Goal: Task Accomplishment & Management: Use online tool/utility

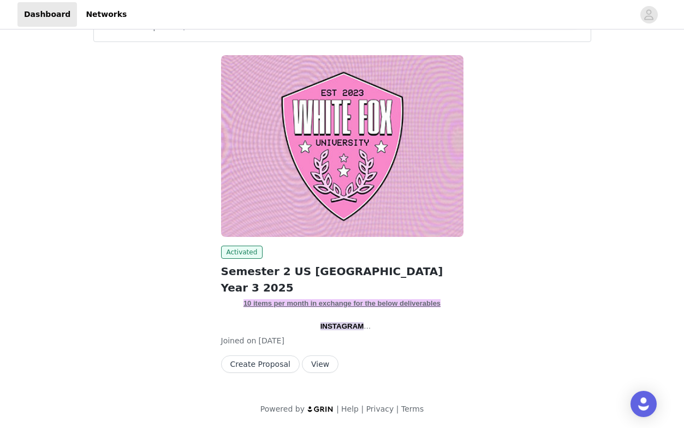
scroll to position [41, 0]
click at [319, 367] on button "View" at bounding box center [320, 363] width 37 height 17
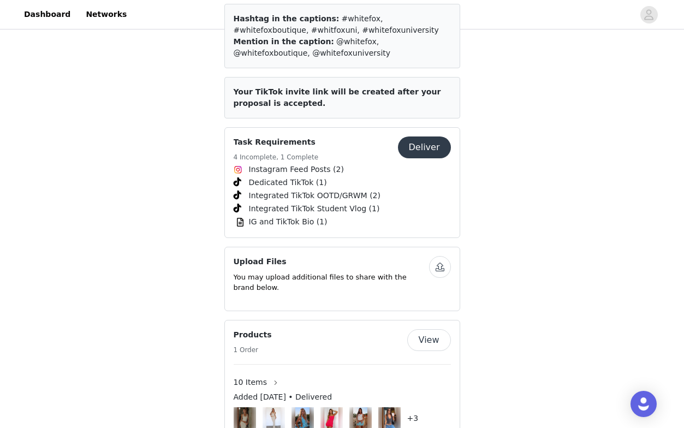
scroll to position [1527, 0]
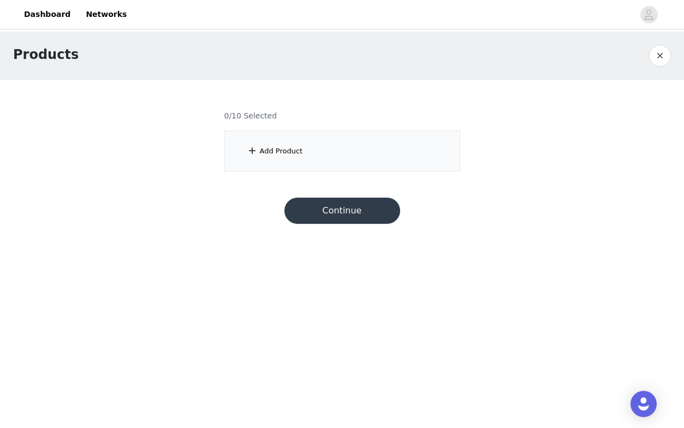
click at [307, 153] on div "Add Product" at bounding box center [342, 150] width 236 height 41
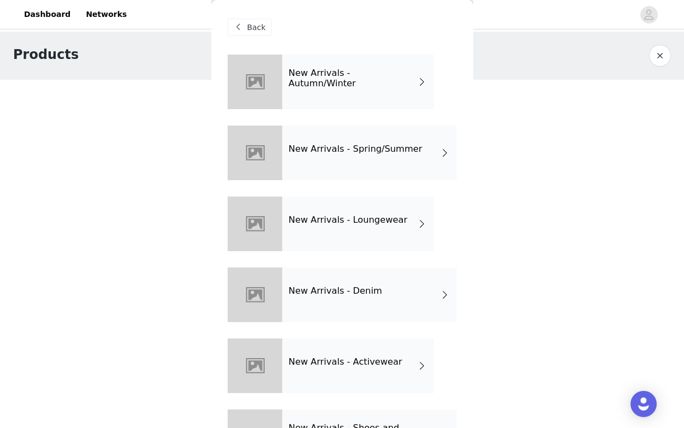
click at [367, 231] on div "New Arrivals - Loungewear" at bounding box center [358, 223] width 152 height 55
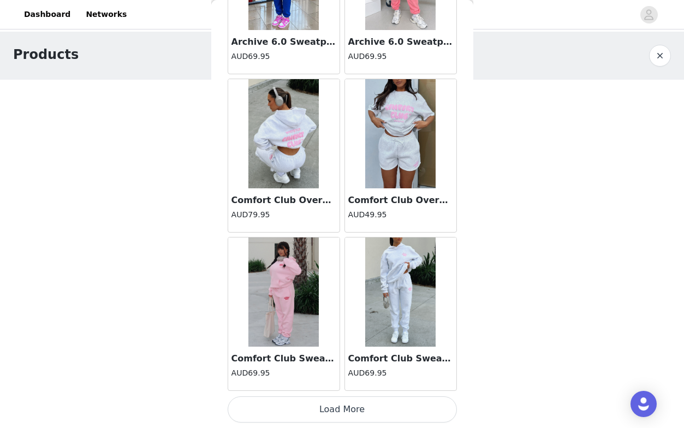
click at [373, 409] on button "Load More" at bounding box center [342, 409] width 229 height 26
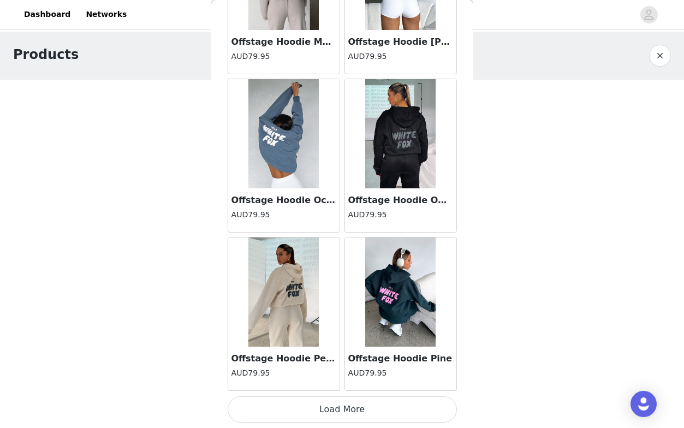
click at [349, 404] on button "Load More" at bounding box center [342, 409] width 229 height 26
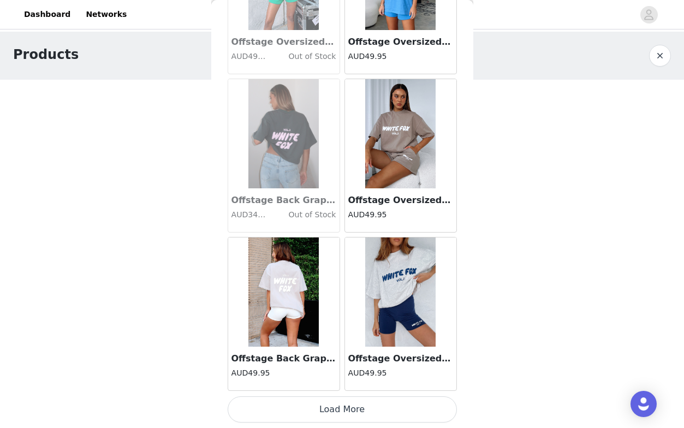
click at [349, 404] on button "Load More" at bounding box center [342, 409] width 229 height 26
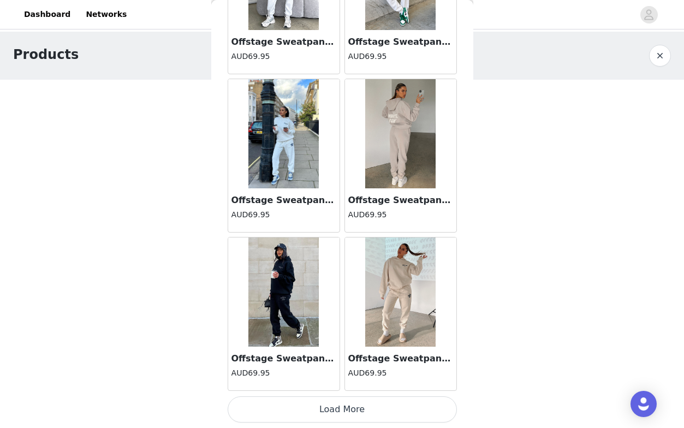
click at [349, 404] on button "Load More" at bounding box center [342, 409] width 229 height 26
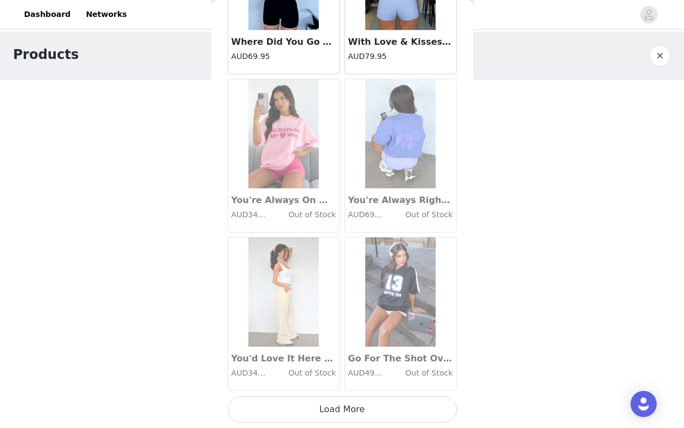
scroll to position [0, 0]
click at [349, 404] on button "Load More" at bounding box center [342, 409] width 229 height 26
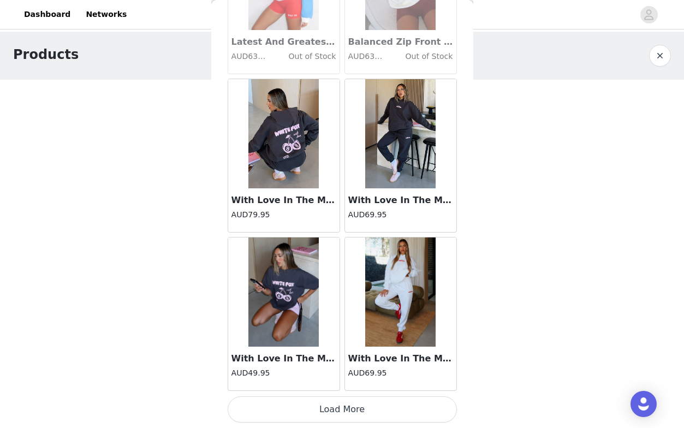
click at [349, 404] on button "Load More" at bounding box center [342, 409] width 229 height 26
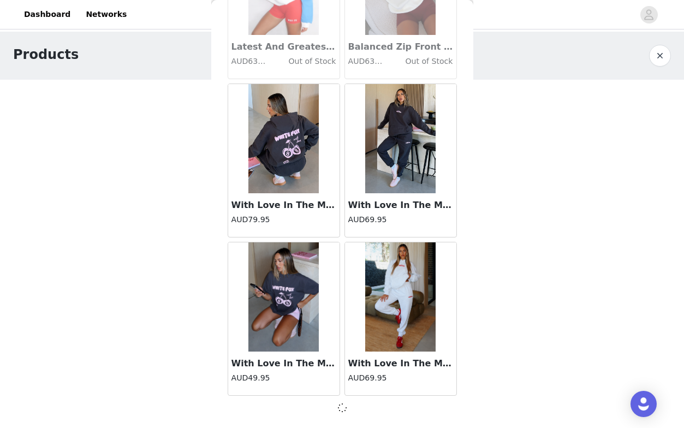
scroll to position [9149, 0]
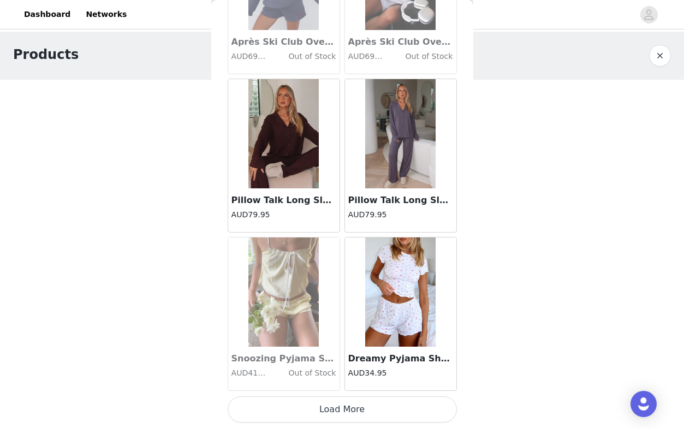
click at [349, 404] on button "Load More" at bounding box center [342, 409] width 229 height 26
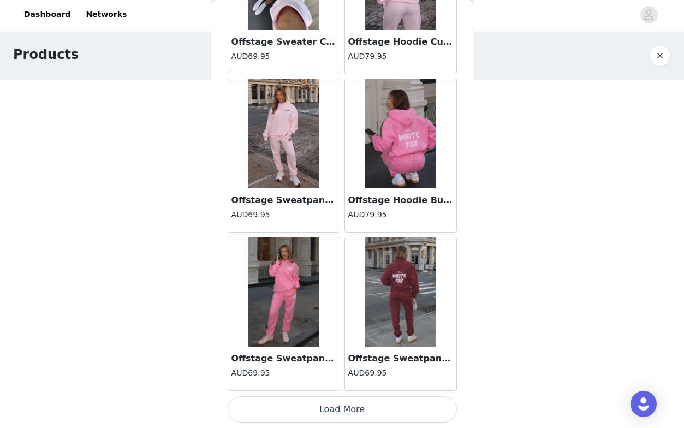
scroll to position [0, 0]
click at [349, 404] on button "Load More" at bounding box center [342, 409] width 229 height 26
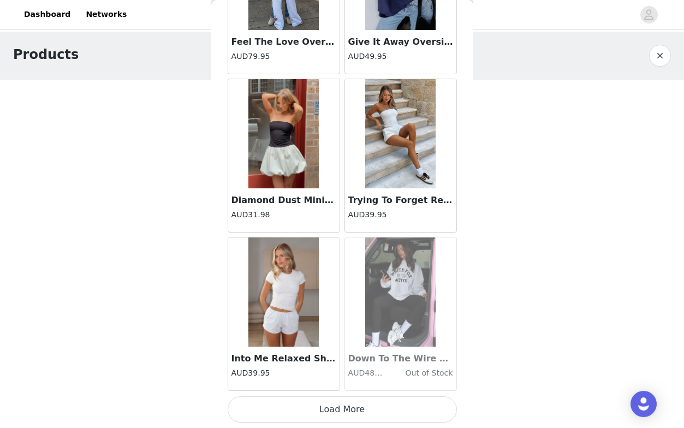
click at [349, 404] on button "Load More" at bounding box center [342, 409] width 229 height 26
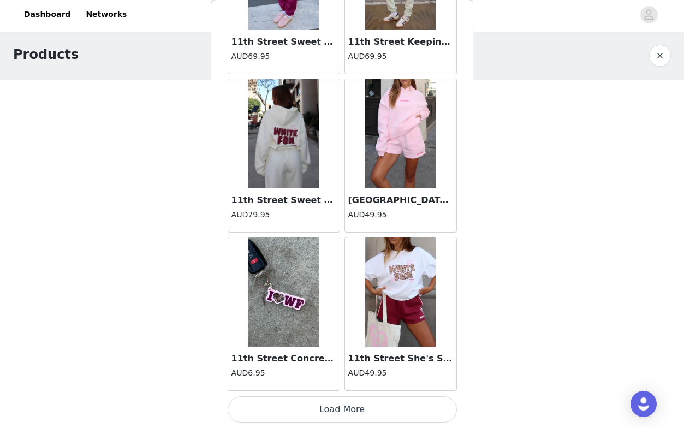
click at [349, 404] on button "Load More" at bounding box center [342, 409] width 229 height 26
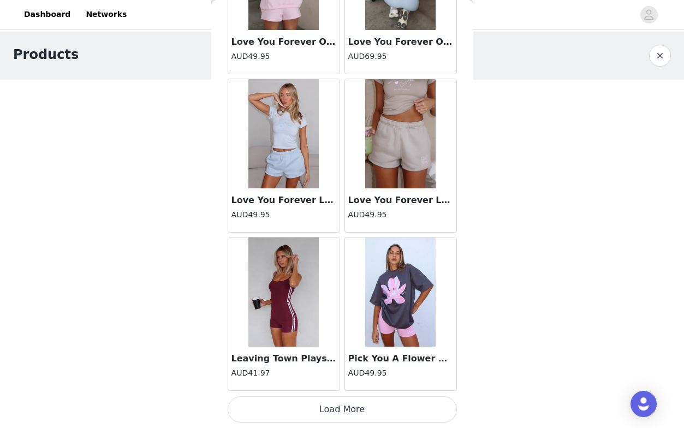
scroll to position [17060, 0]
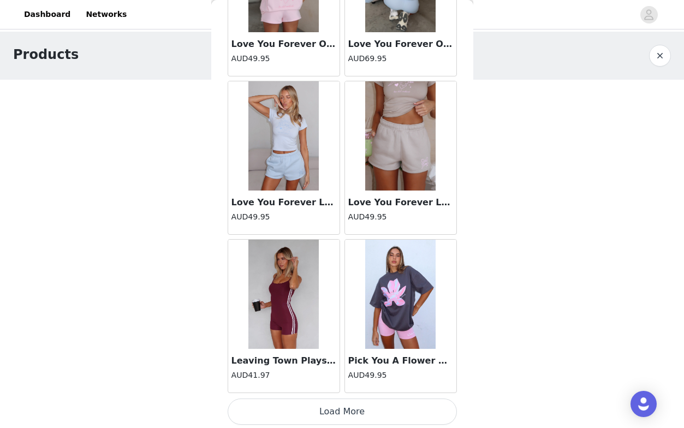
click at [349, 404] on button "Load More" at bounding box center [342, 411] width 229 height 26
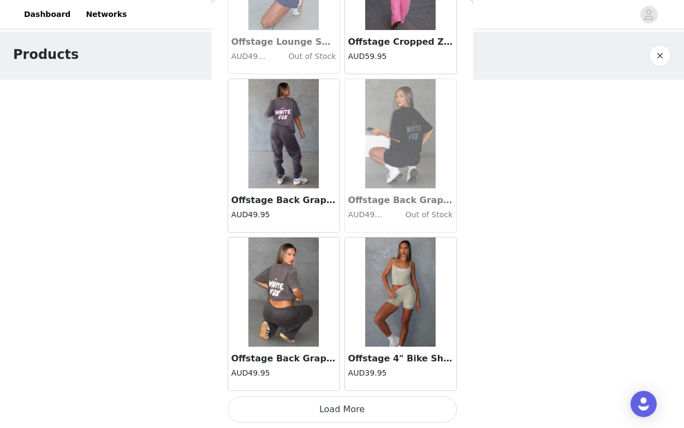
scroll to position [0, 0]
click at [349, 404] on button "Load More" at bounding box center [342, 409] width 229 height 26
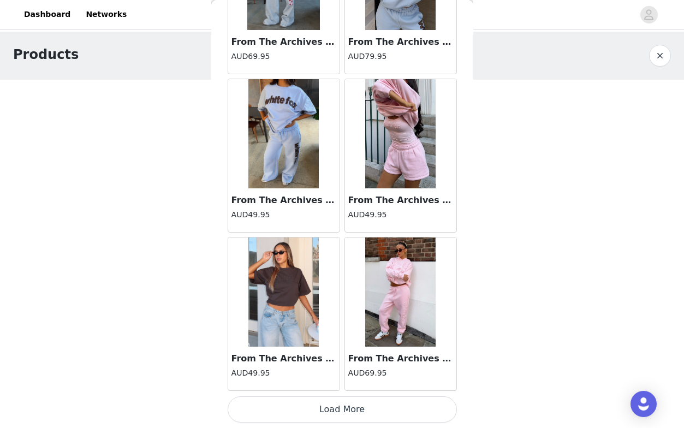
click at [349, 404] on button "Load More" at bounding box center [342, 409] width 229 height 26
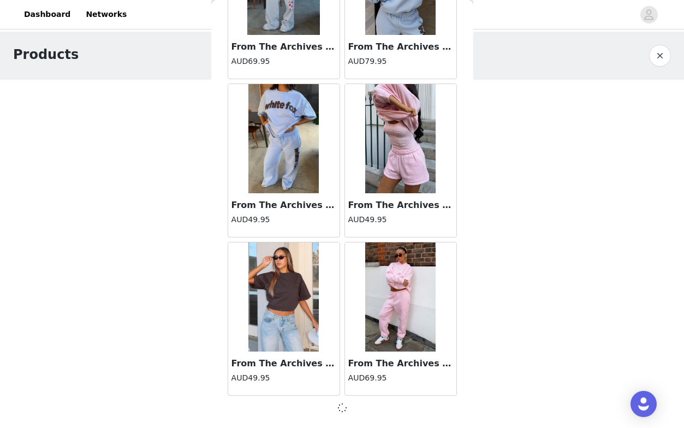
scroll to position [20225, 0]
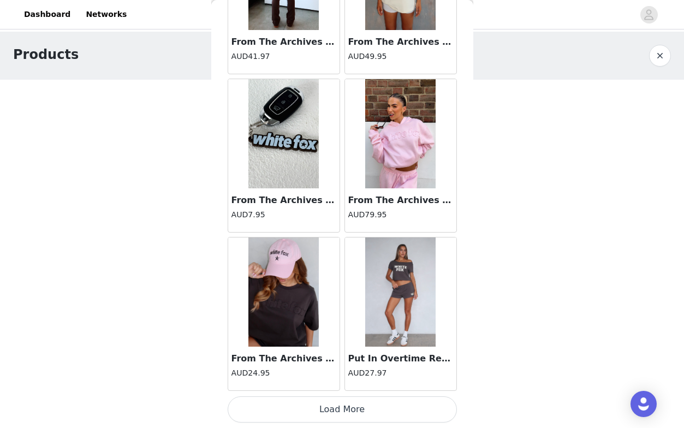
click at [349, 404] on button "Load More" at bounding box center [342, 409] width 229 height 26
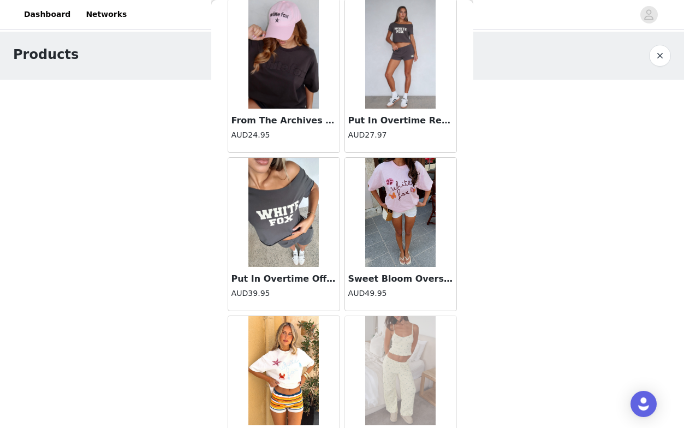
scroll to position [22022, 0]
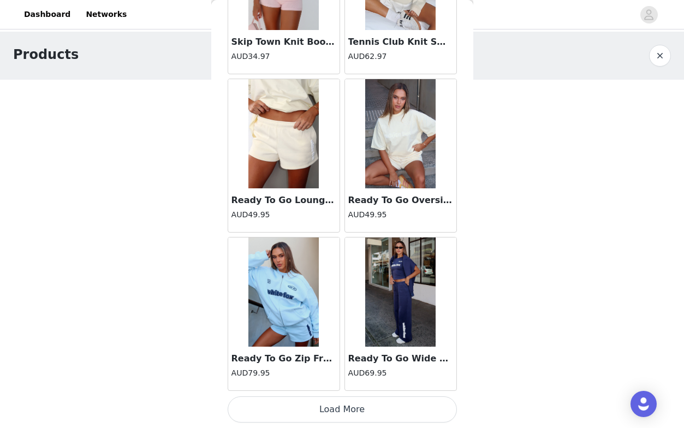
click at [340, 404] on button "Load More" at bounding box center [342, 409] width 229 height 26
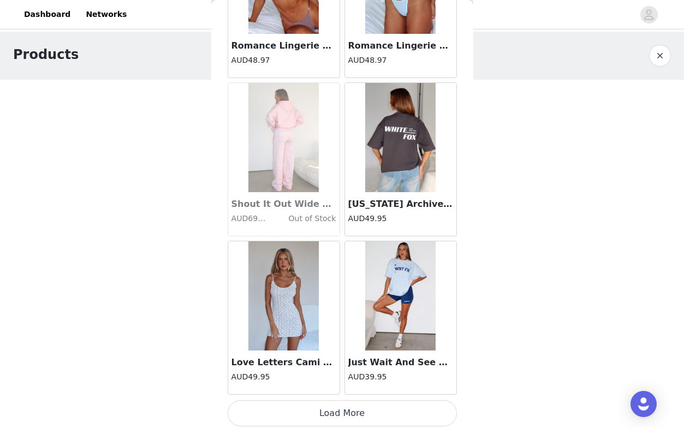
scroll to position [24974, 0]
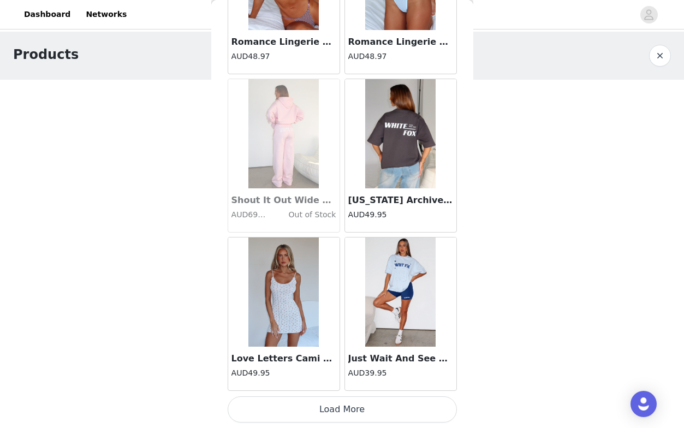
click at [353, 409] on button "Load More" at bounding box center [342, 409] width 229 height 26
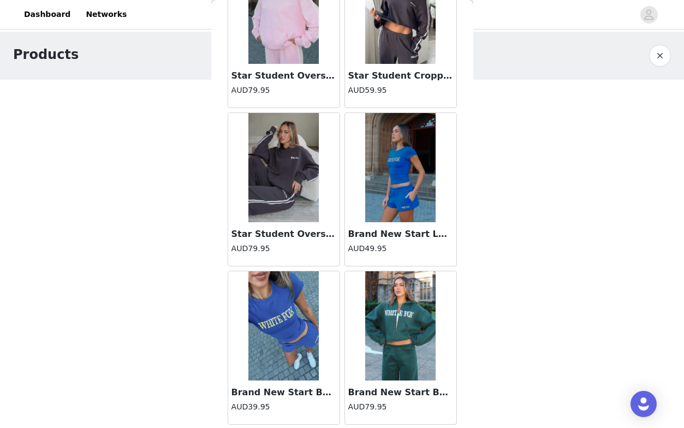
scroll to position [26066, 0]
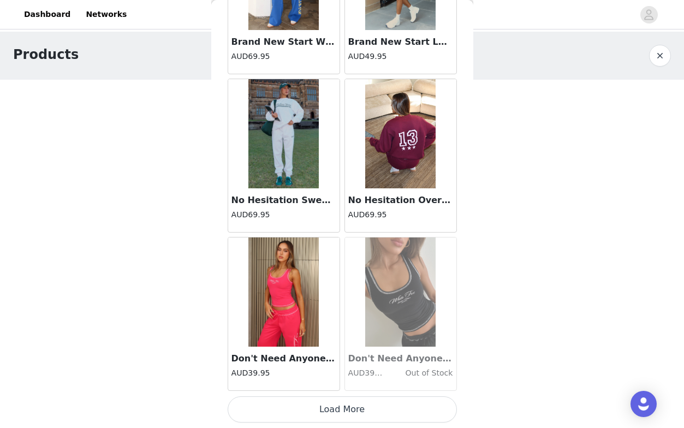
click at [354, 405] on button "Load More" at bounding box center [342, 409] width 229 height 26
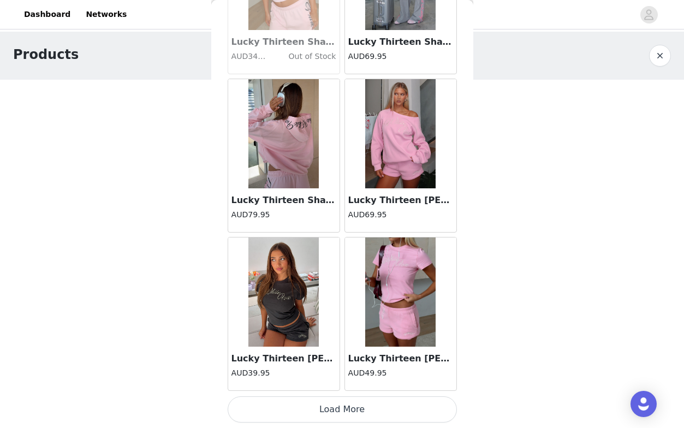
click at [361, 405] on button "Load More" at bounding box center [342, 409] width 229 height 26
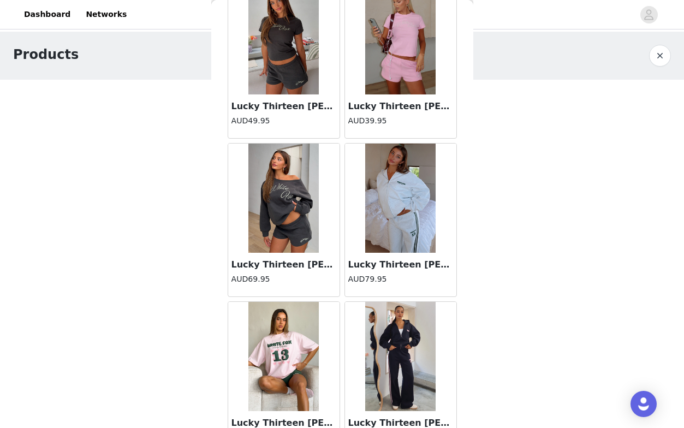
scroll to position [28564, 0]
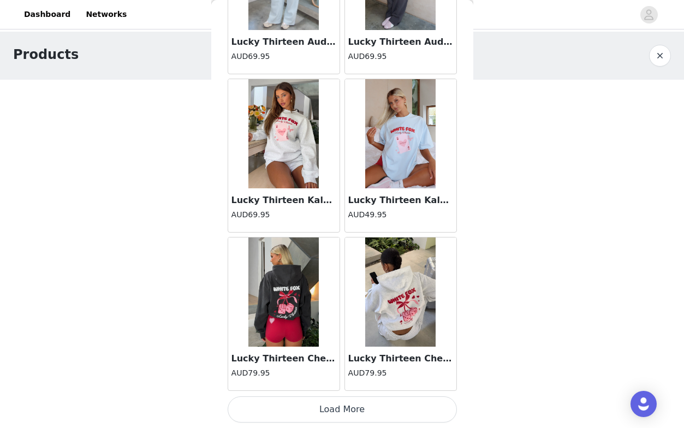
click at [341, 410] on button "Load More" at bounding box center [342, 409] width 229 height 26
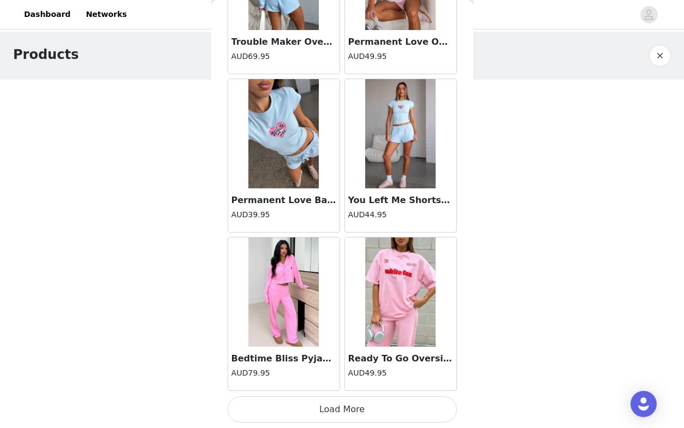
scroll to position [0, 0]
click at [341, 410] on button "Load More" at bounding box center [342, 409] width 229 height 26
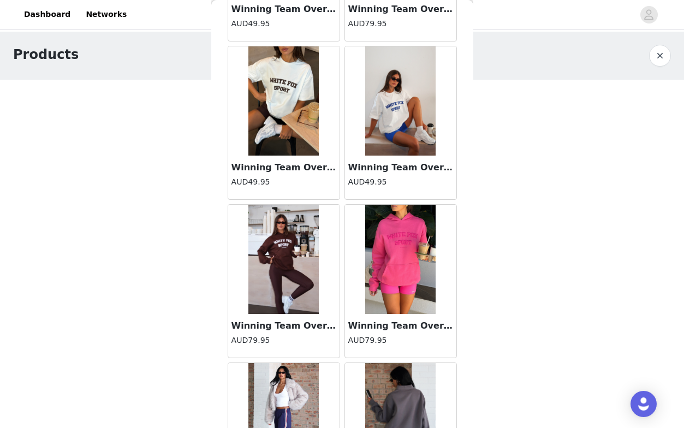
scroll to position [32608, 0]
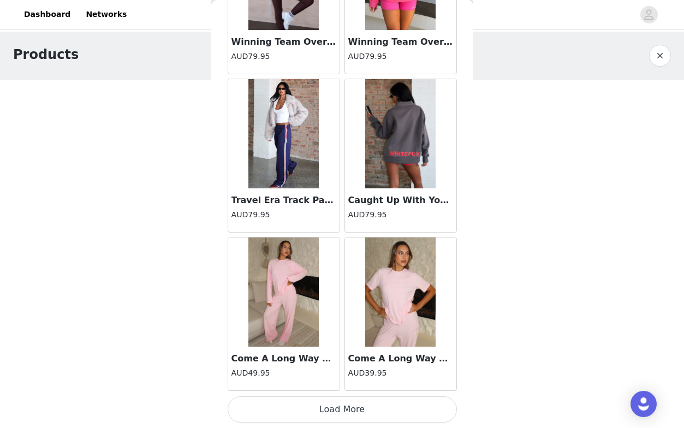
click at [341, 410] on button "Load More" at bounding box center [342, 409] width 229 height 26
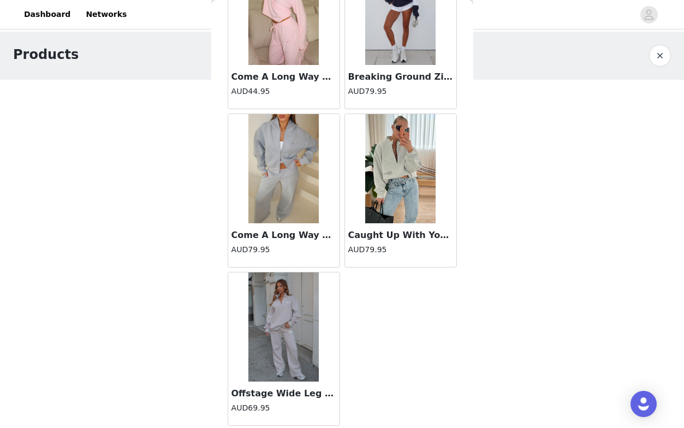
scroll to position [0, 0]
click at [655, 60] on button "button" at bounding box center [660, 56] width 22 height 22
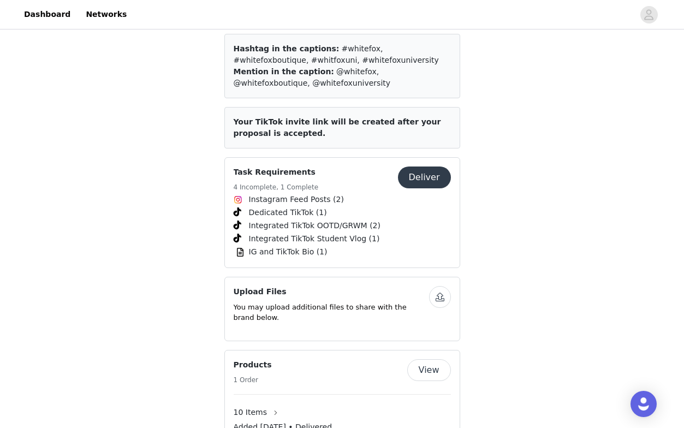
scroll to position [1493, 0]
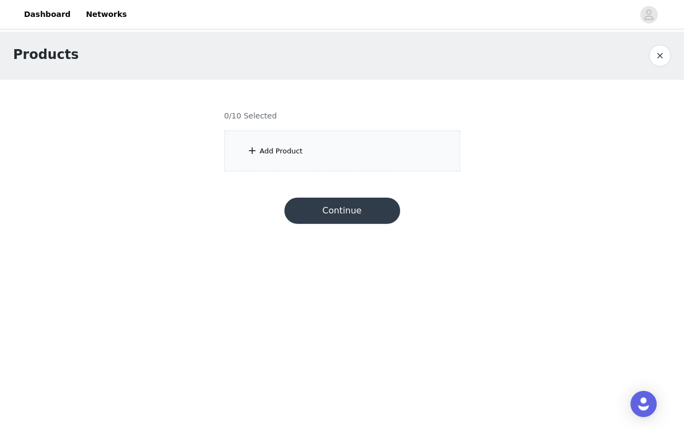
click at [326, 145] on div "Add Product" at bounding box center [342, 150] width 236 height 41
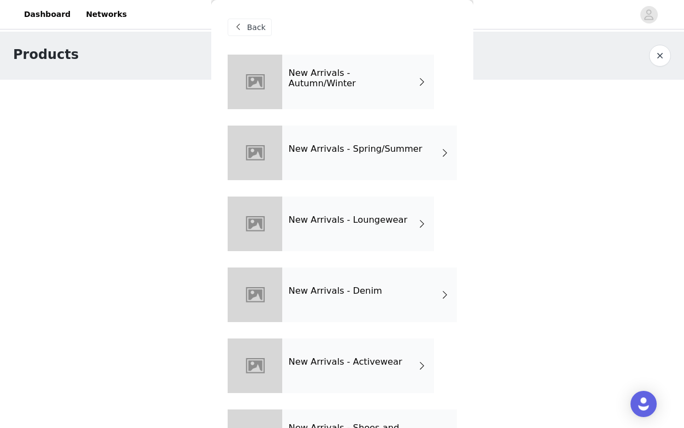
click at [379, 363] on h4 "New Arrivals - Activewear" at bounding box center [345, 362] width 113 height 10
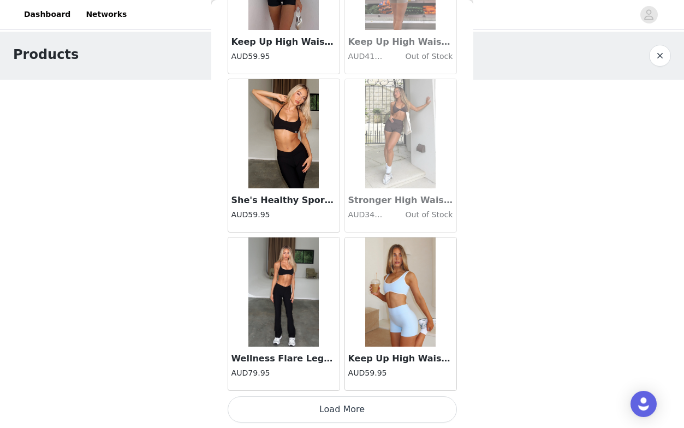
click at [344, 400] on button "Load More" at bounding box center [342, 409] width 229 height 26
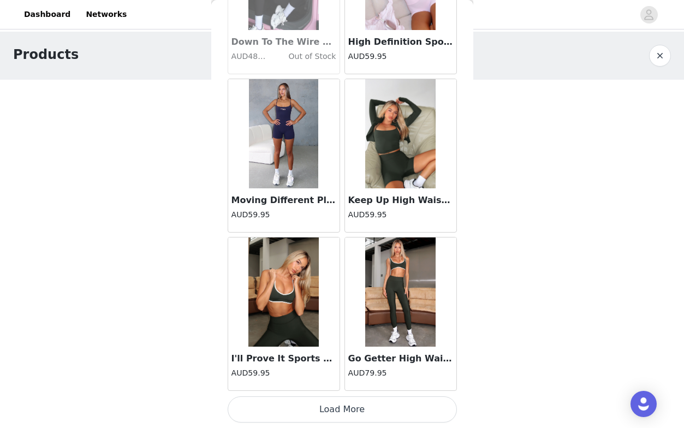
click at [344, 400] on button "Load More" at bounding box center [342, 409] width 229 height 26
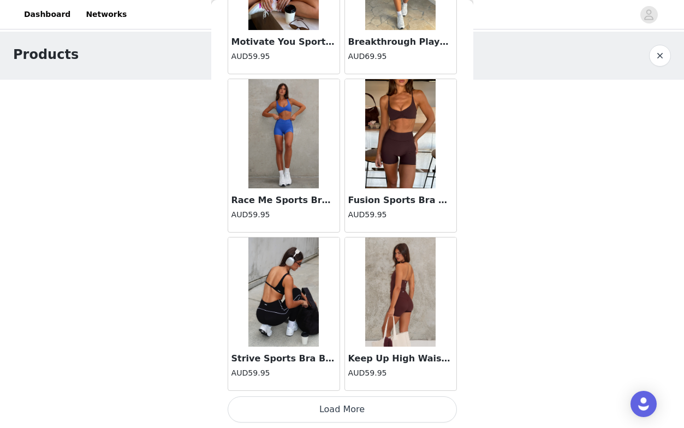
click at [344, 400] on button "Load More" at bounding box center [342, 409] width 229 height 26
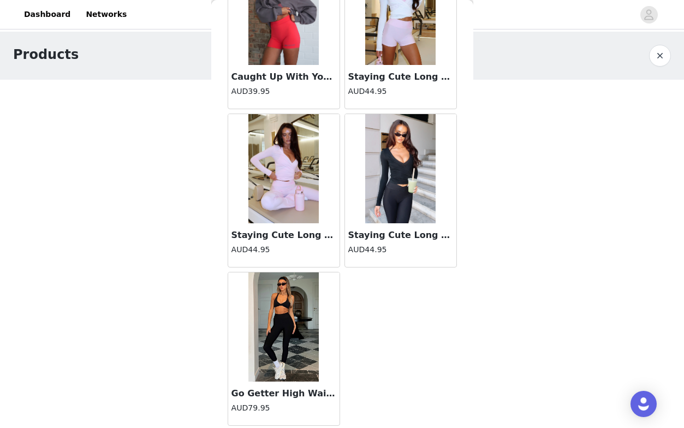
click at [661, 63] on button "button" at bounding box center [660, 56] width 22 height 22
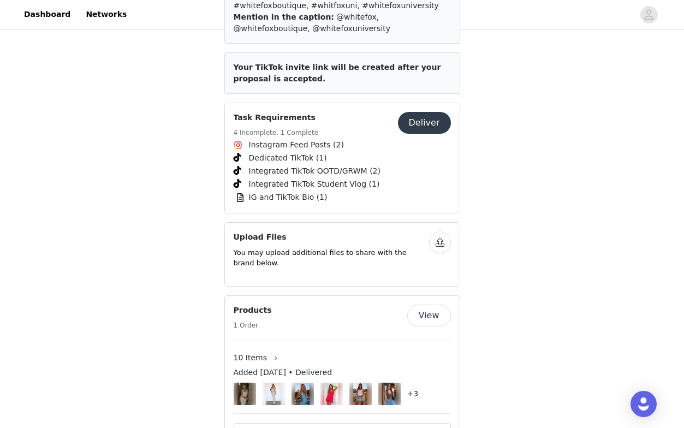
scroll to position [1568, 0]
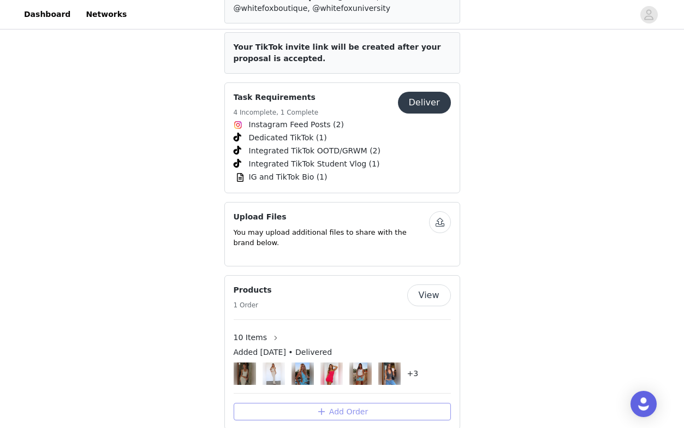
click at [321, 403] on button "Add Order" at bounding box center [342, 411] width 217 height 17
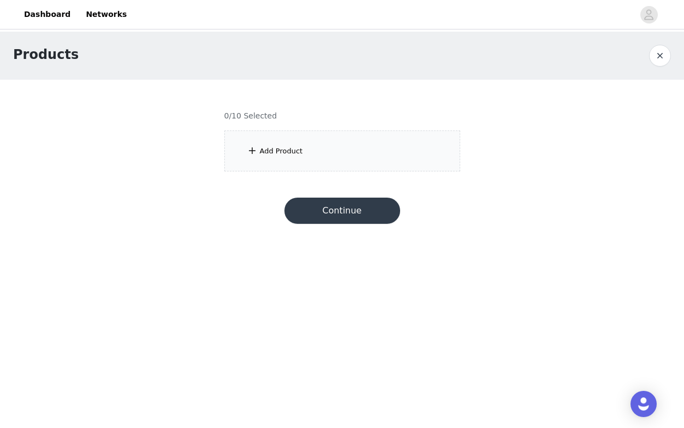
click at [350, 135] on div "Add Product" at bounding box center [342, 150] width 236 height 41
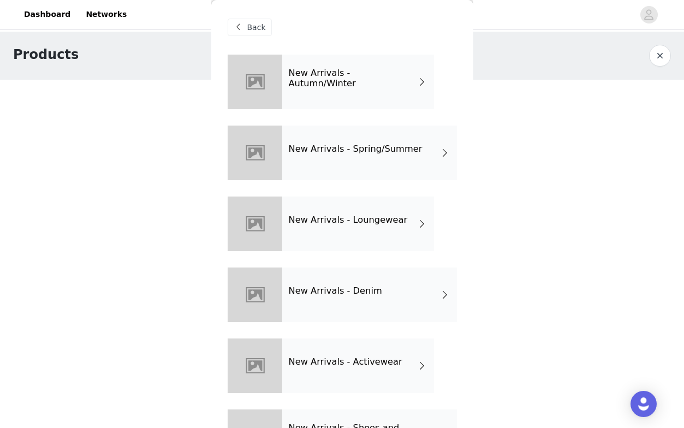
click at [376, 81] on h4 "New Arrivals - Autumn/Winter" at bounding box center [353, 78] width 128 height 20
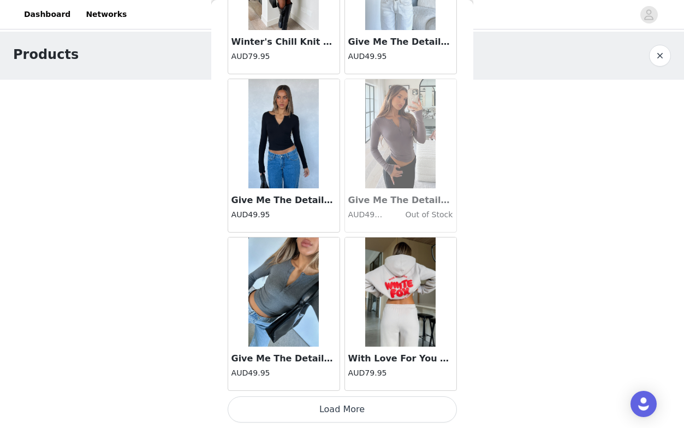
scroll to position [1242, 0]
click at [349, 400] on button "Load More" at bounding box center [342, 409] width 229 height 26
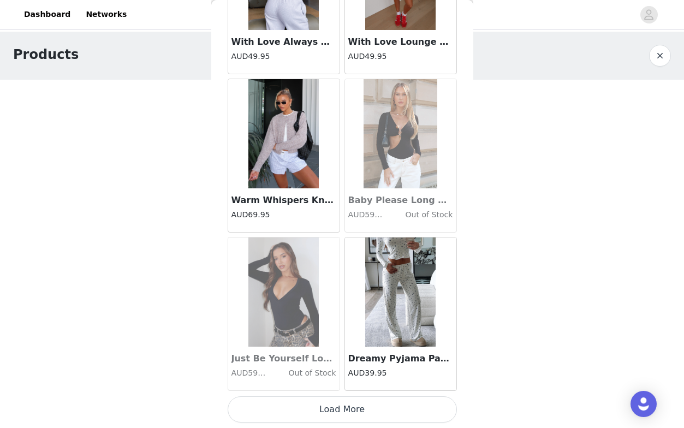
scroll to position [0, 0]
click at [349, 408] on button "Load More" at bounding box center [342, 409] width 229 height 26
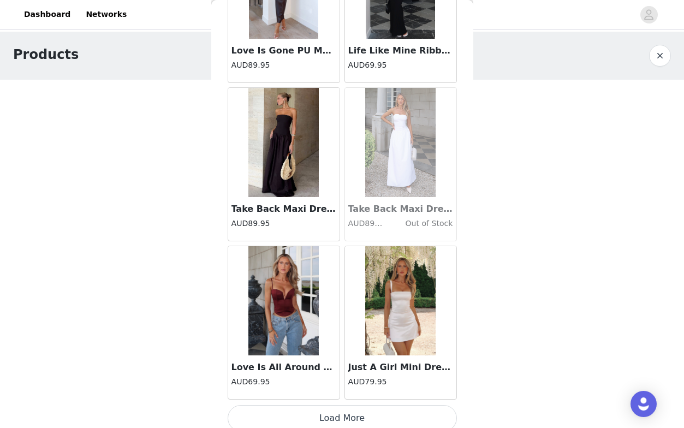
scroll to position [4399, 0]
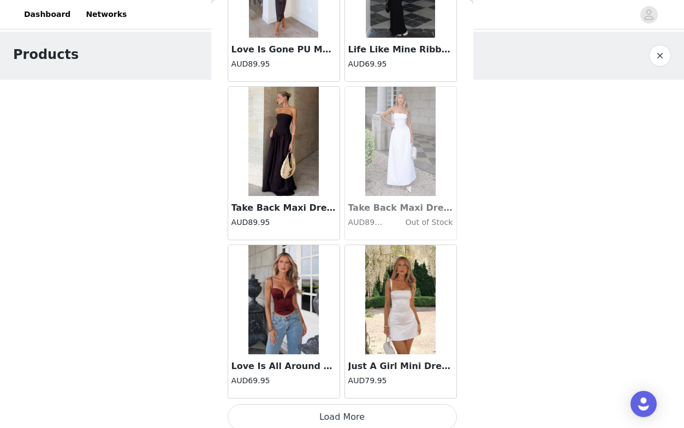
click at [340, 417] on button "Load More" at bounding box center [342, 417] width 229 height 26
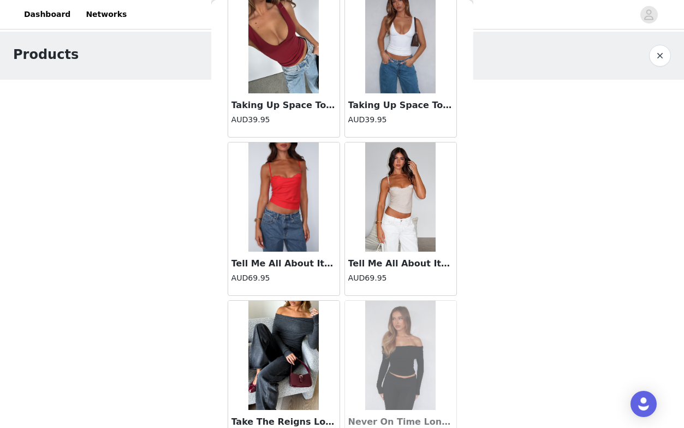
scroll to position [5451, 0]
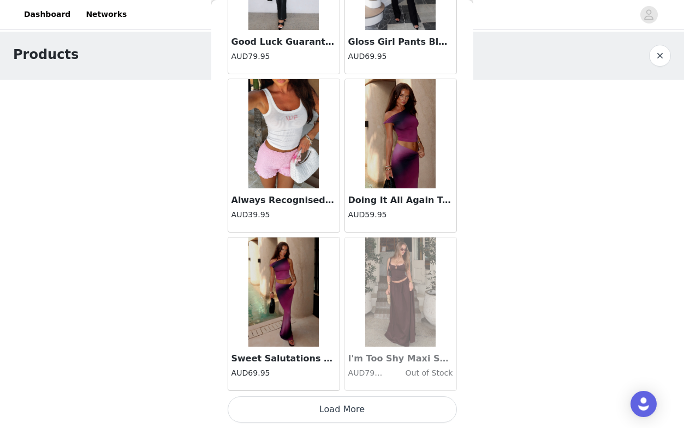
click at [340, 412] on button "Load More" at bounding box center [342, 409] width 229 height 26
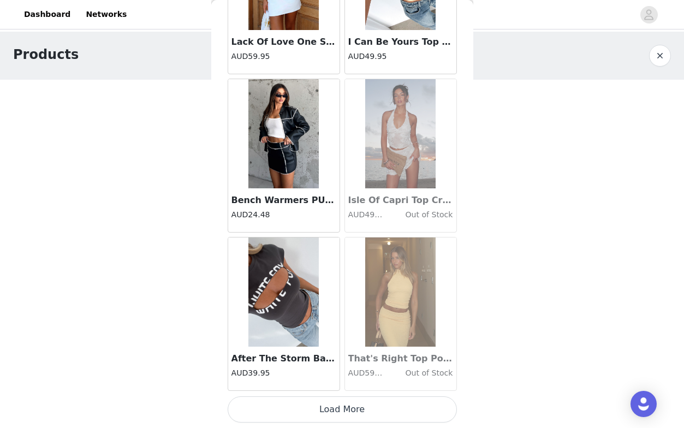
click at [340, 412] on button "Load More" at bounding box center [342, 409] width 229 height 26
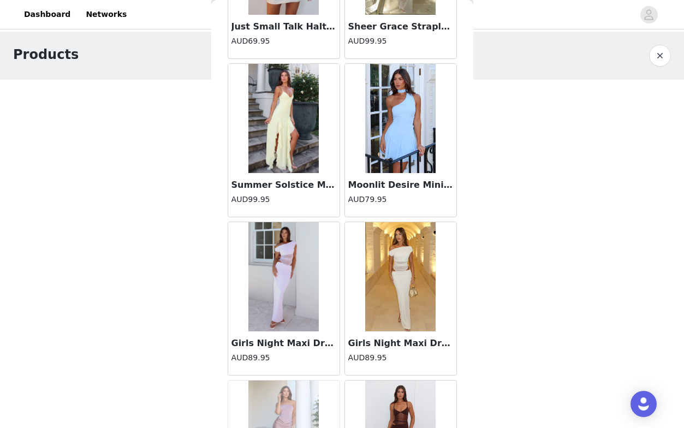
scroll to position [8851, 0]
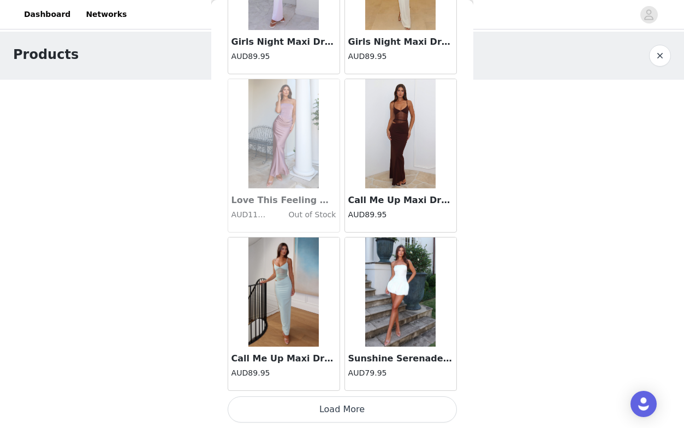
click at [336, 408] on button "Load More" at bounding box center [342, 409] width 229 height 26
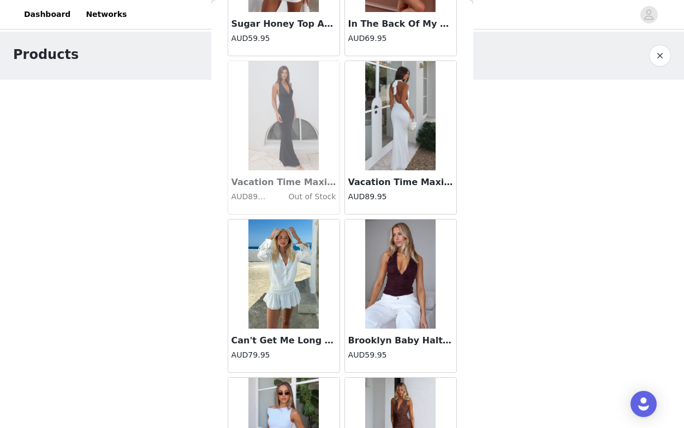
scroll to position [10301, 0]
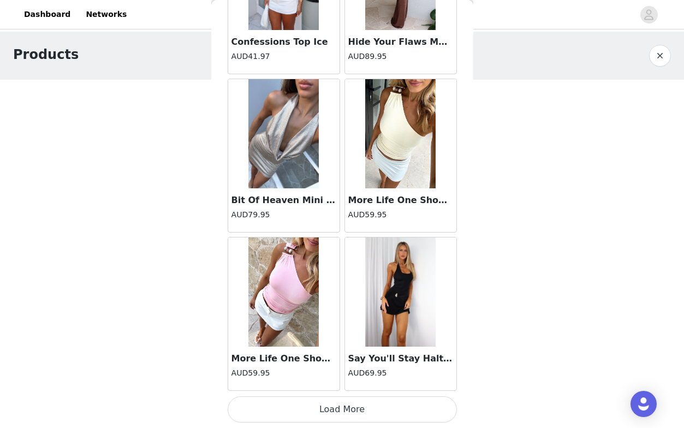
click at [336, 408] on button "Load More" at bounding box center [342, 409] width 229 height 26
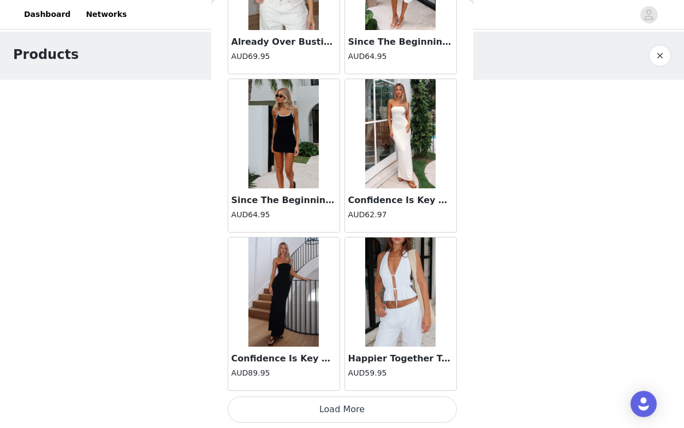
scroll to position [12318, 0]
click at [345, 404] on button "Load More" at bounding box center [342, 409] width 229 height 26
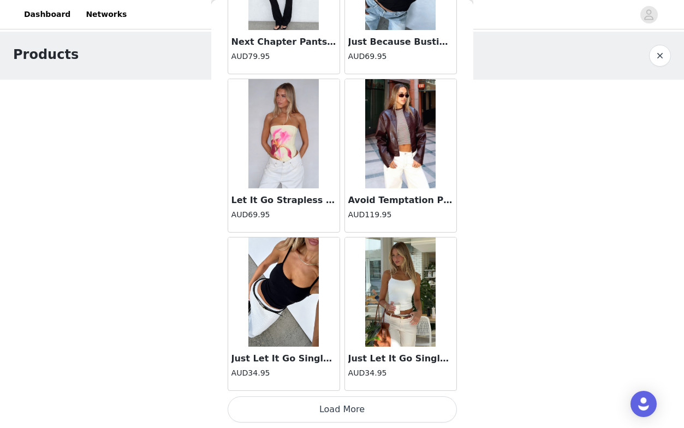
scroll to position [0, 0]
click at [345, 404] on button "Load More" at bounding box center [342, 409] width 229 height 26
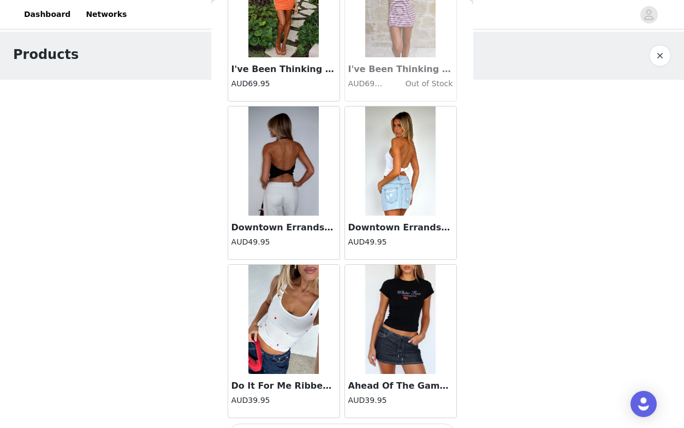
scroll to position [15475, 0]
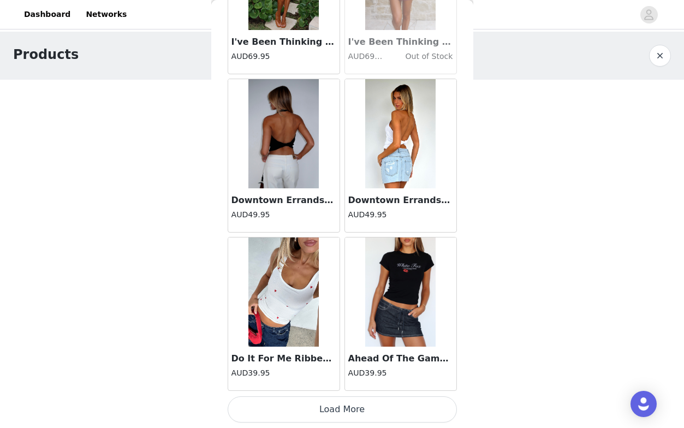
click at [345, 404] on button "Load More" at bounding box center [342, 409] width 229 height 26
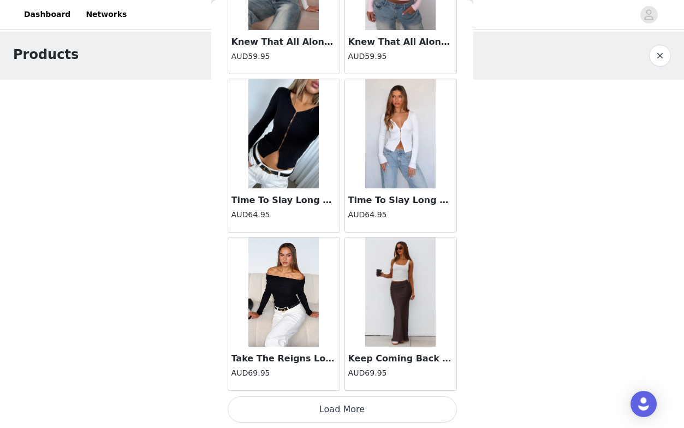
scroll to position [0, 0]
click at [345, 400] on button "Load More" at bounding box center [342, 409] width 229 height 26
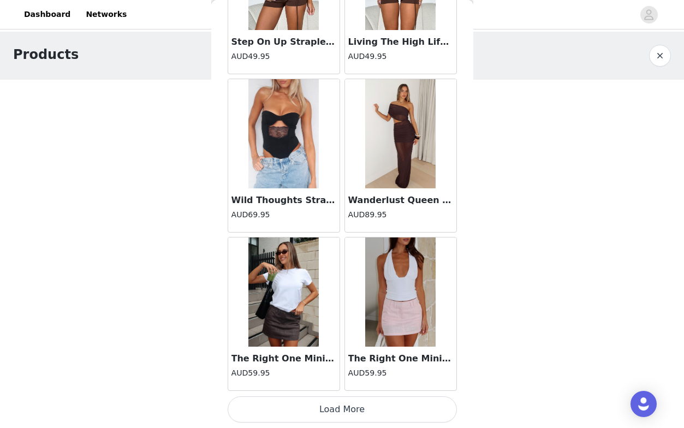
click at [345, 404] on button "Load More" at bounding box center [342, 409] width 229 height 26
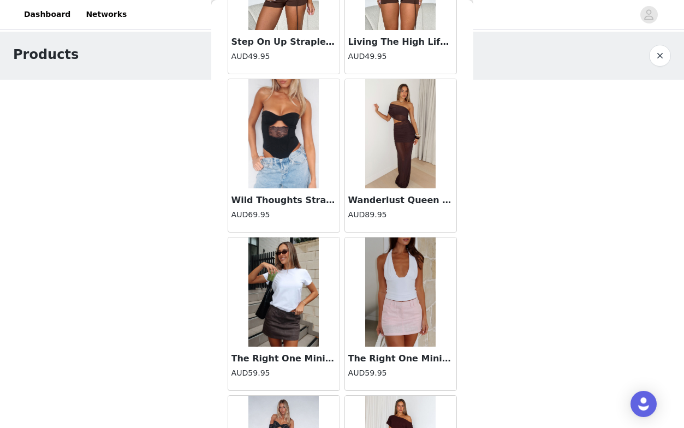
click at [196, 342] on body "Dashboard Networks Products 0/10 Selected Add Product Back Bring The Style Low …" at bounding box center [342, 214] width 684 height 428
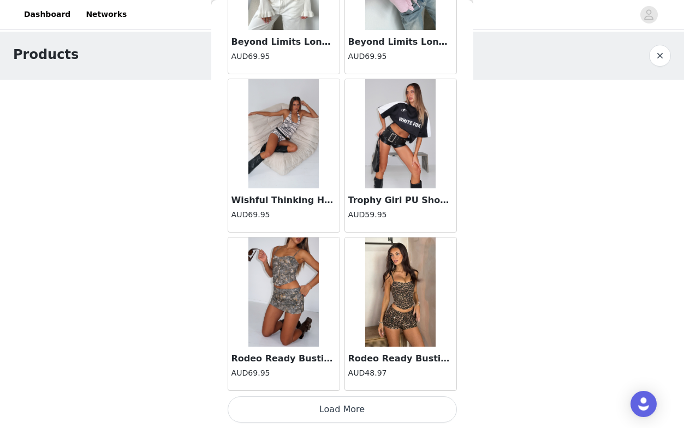
click at [343, 404] on button "Load More" at bounding box center [342, 409] width 229 height 26
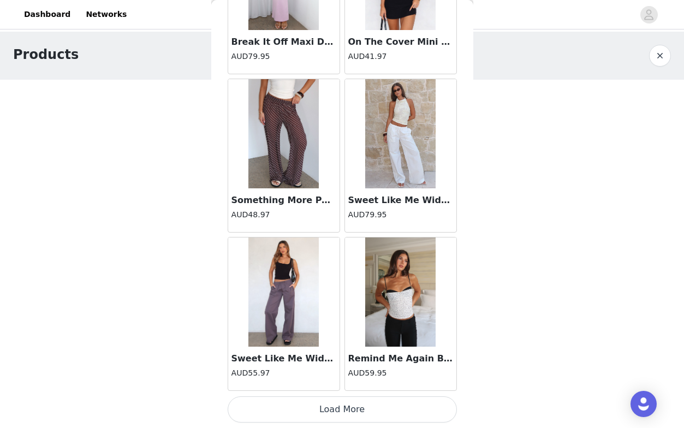
click at [344, 413] on button "Load More" at bounding box center [342, 409] width 229 height 26
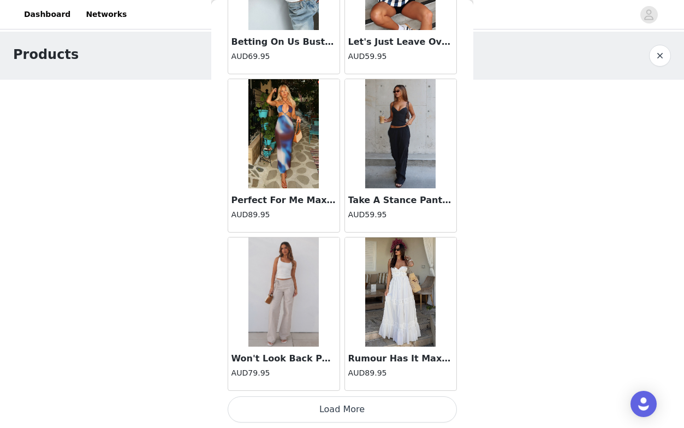
click at [344, 413] on button "Load More" at bounding box center [342, 409] width 229 height 26
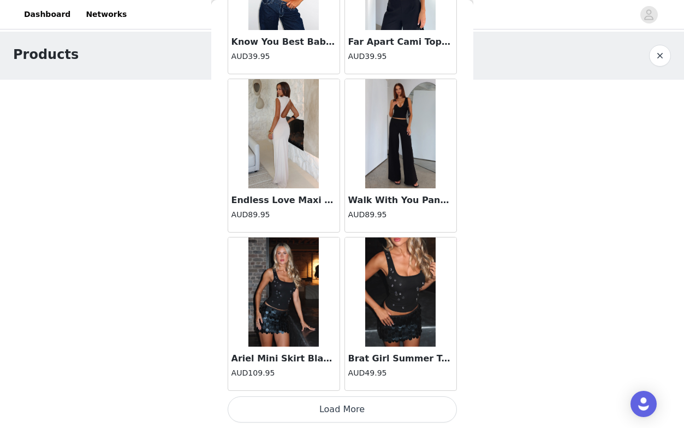
scroll to position [24977, 0]
click at [339, 413] on button "Load More" at bounding box center [342, 409] width 229 height 26
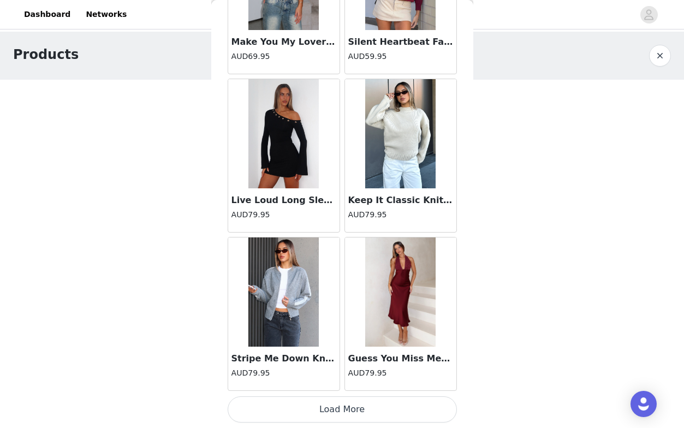
scroll to position [0, 0]
click at [339, 413] on button "Load More" at bounding box center [342, 409] width 229 height 26
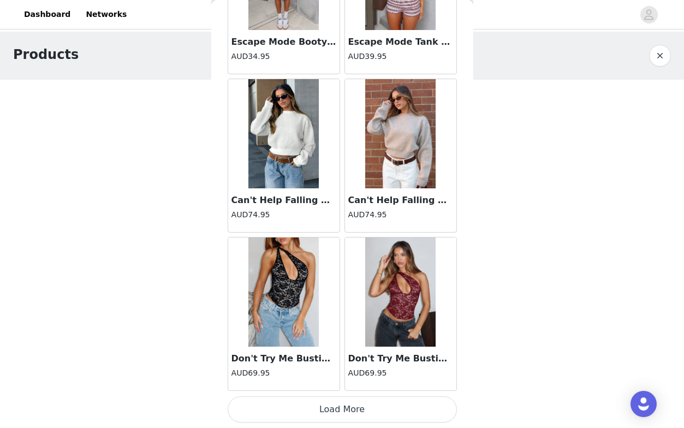
scroll to position [28142, 0]
click at [339, 406] on button "Load More" at bounding box center [342, 409] width 229 height 26
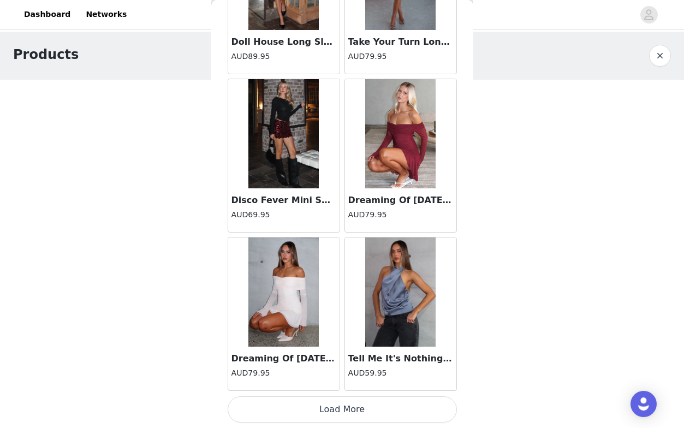
scroll to position [29724, 0]
click at [337, 404] on button "Load More" at bounding box center [342, 409] width 229 height 26
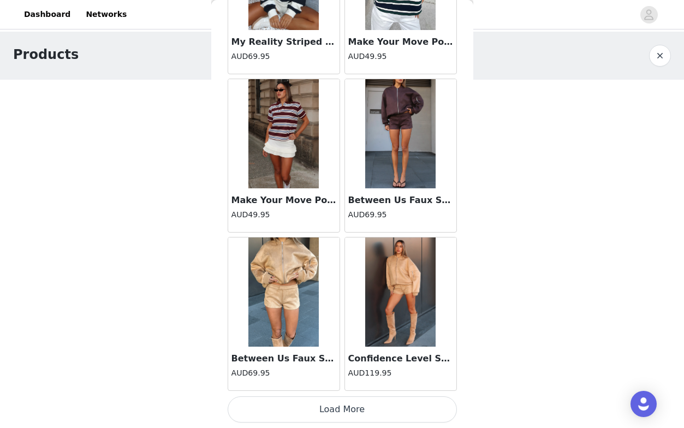
scroll to position [31307, 0]
click at [334, 416] on button "Load More" at bounding box center [342, 409] width 229 height 26
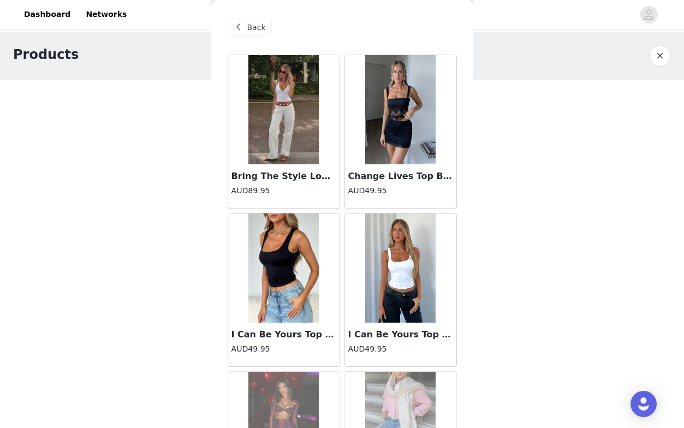
scroll to position [0, 0]
click at [249, 40] on div "Back" at bounding box center [342, 27] width 229 height 55
click at [249, 33] on div "Back" at bounding box center [250, 27] width 44 height 17
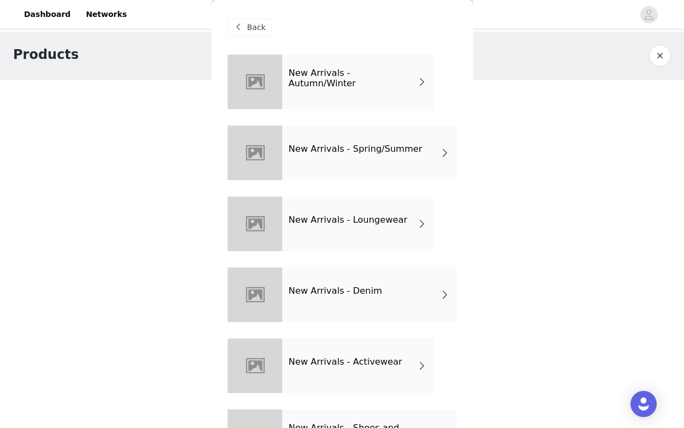
click at [354, 164] on div "New Arrivals - Spring/Summer" at bounding box center [369, 152] width 175 height 55
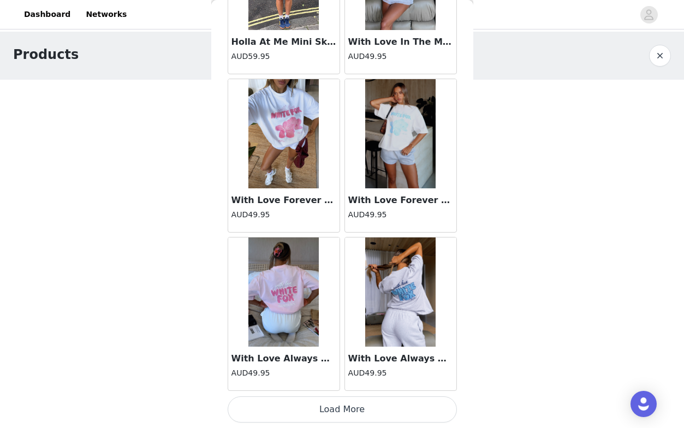
click at [355, 409] on button "Load More" at bounding box center [342, 409] width 229 height 26
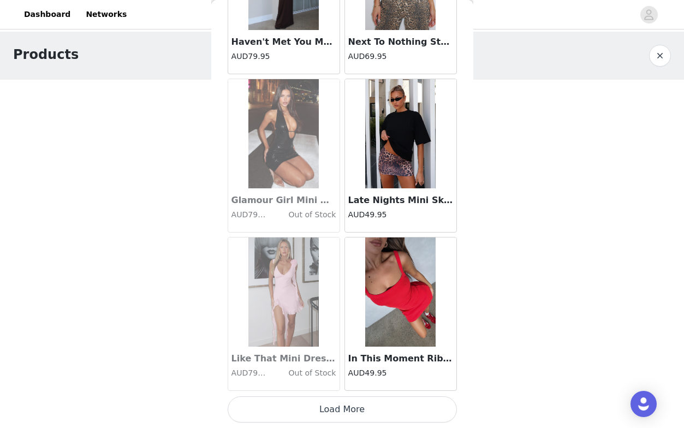
scroll to position [2824, 0]
click at [346, 406] on button "Load More" at bounding box center [342, 409] width 229 height 26
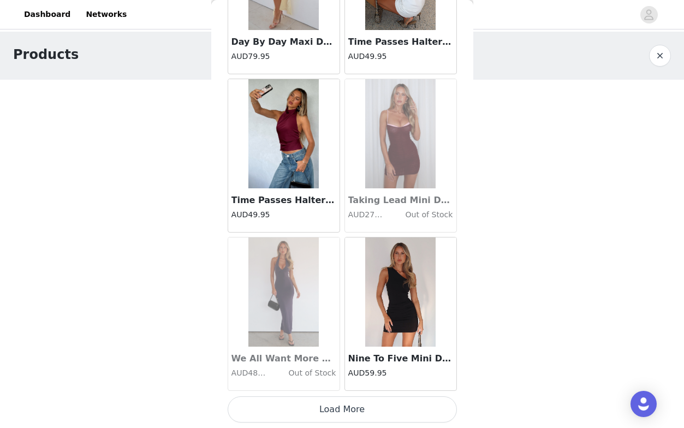
scroll to position [4407, 0]
click at [348, 400] on button "Load More" at bounding box center [342, 409] width 229 height 26
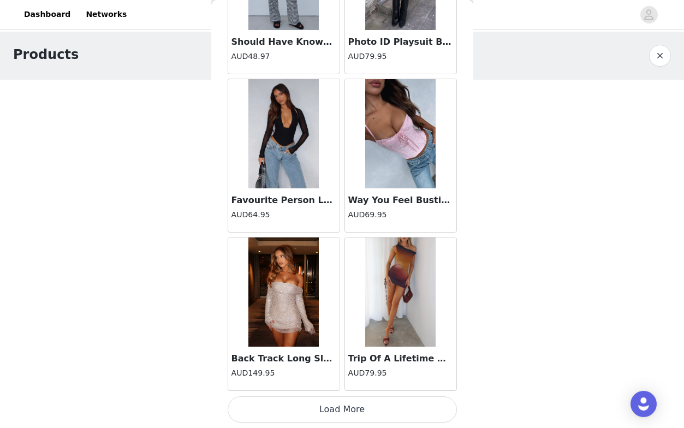
scroll to position [0, 0]
click at [346, 411] on button "Load More" at bounding box center [342, 409] width 229 height 26
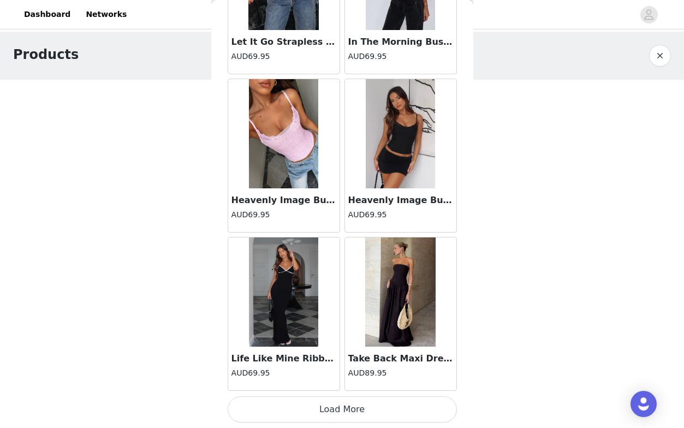
click at [352, 407] on button "Load More" at bounding box center [342, 409] width 229 height 26
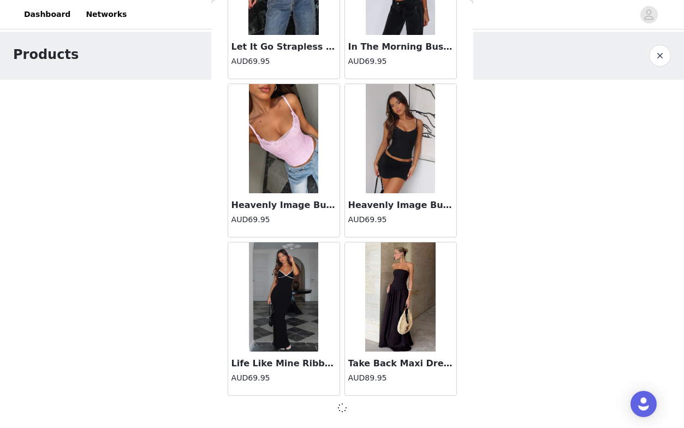
scroll to position [7566, 0]
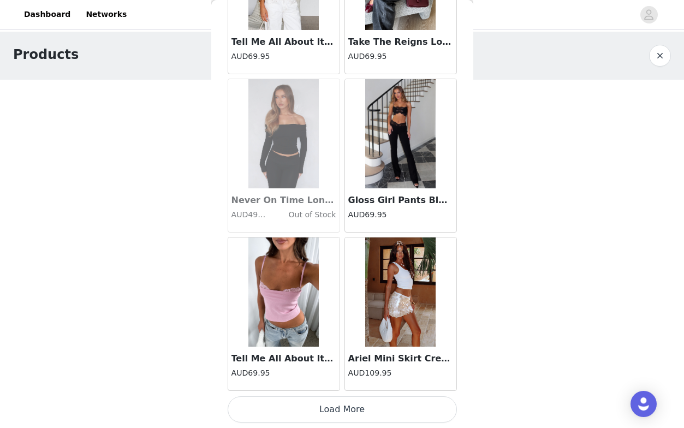
click at [352, 407] on button "Load More" at bounding box center [342, 409] width 229 height 26
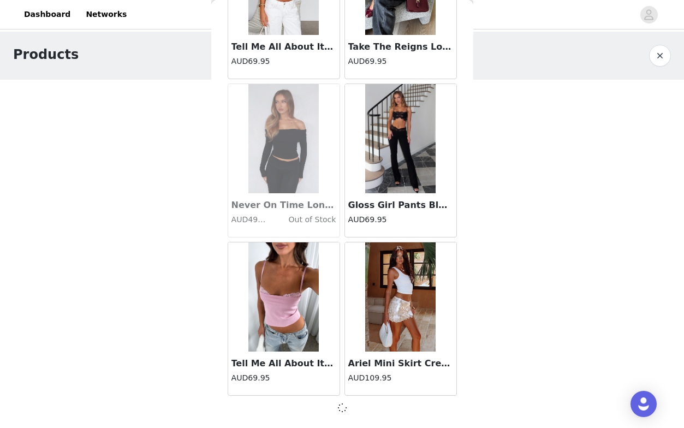
scroll to position [9149, 0]
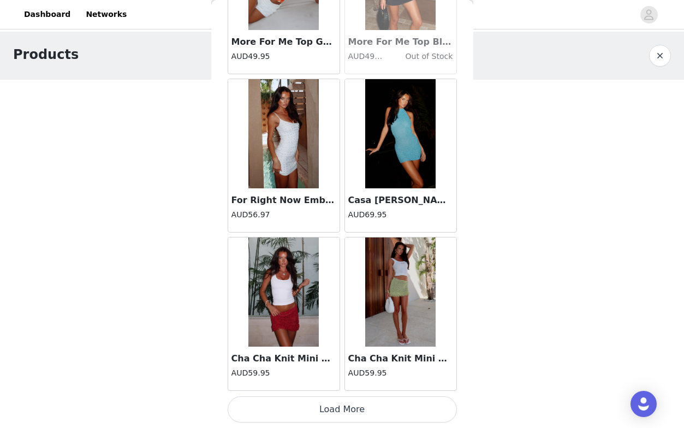
click at [352, 407] on button "Load More" at bounding box center [342, 409] width 229 height 26
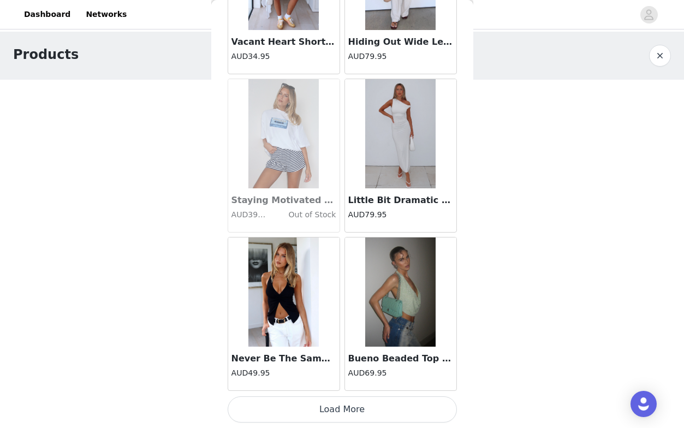
scroll to position [0, 0]
click at [362, 410] on button "Load More" at bounding box center [342, 409] width 229 height 26
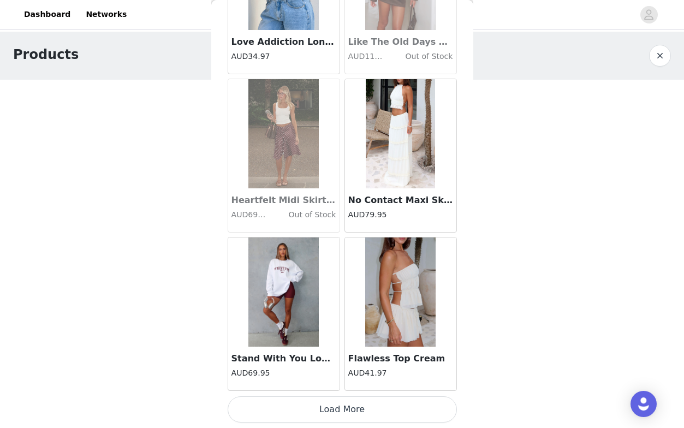
click at [362, 410] on button "Load More" at bounding box center [342, 409] width 229 height 26
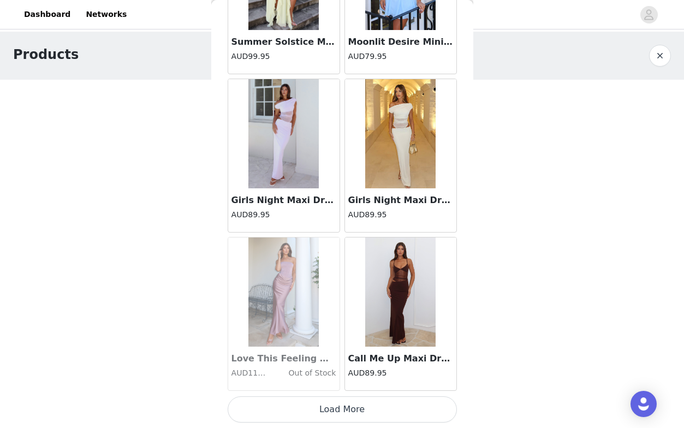
click at [362, 406] on button "Load More" at bounding box center [342, 409] width 229 height 26
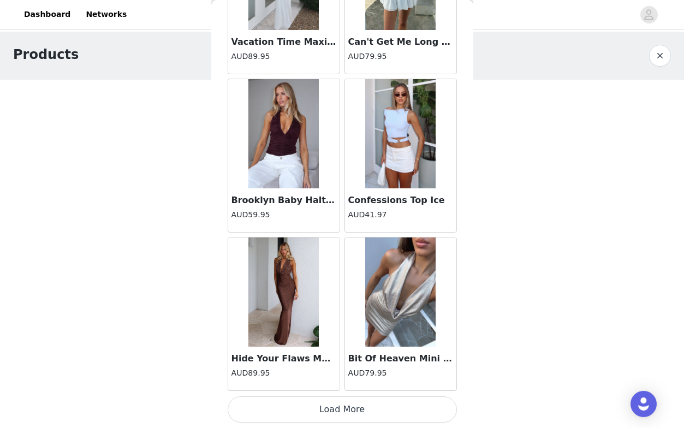
scroll to position [17065, 0]
click at [338, 414] on button "Load More" at bounding box center [342, 409] width 229 height 26
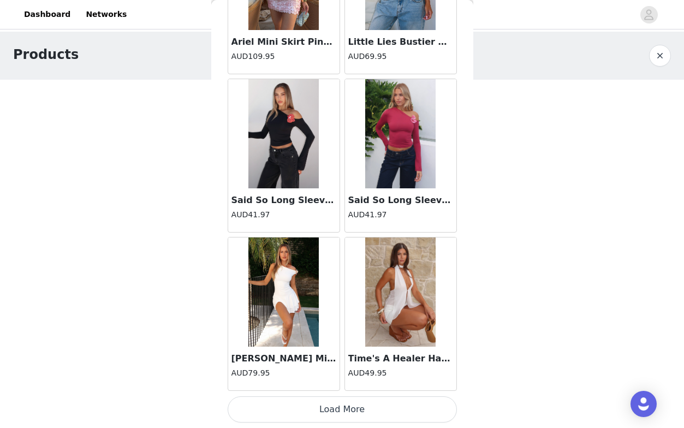
scroll to position [18648, 0]
click at [342, 410] on button "Load More" at bounding box center [342, 409] width 229 height 26
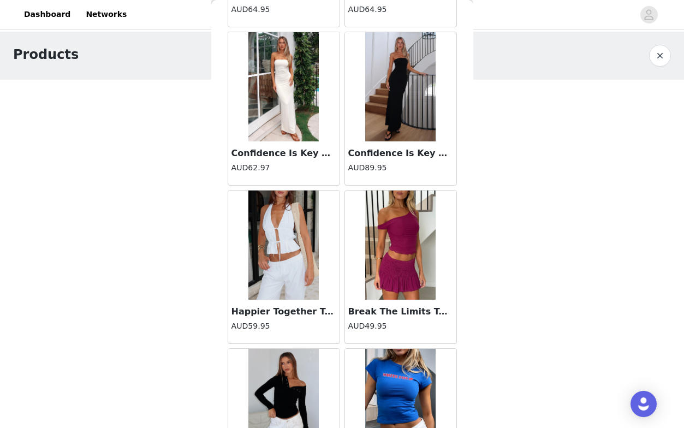
scroll to position [19804, 0]
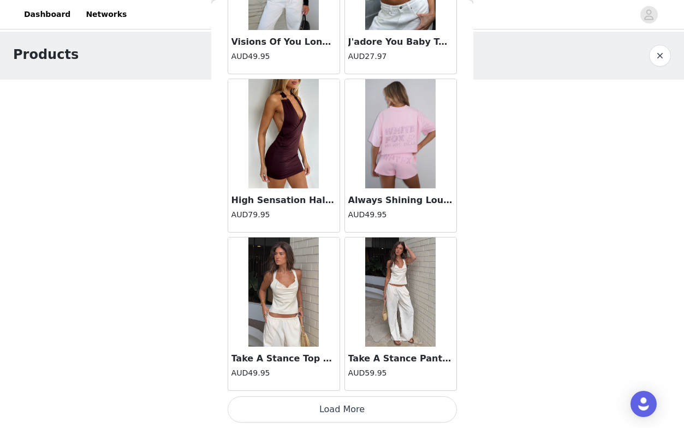
click at [333, 407] on button "Load More" at bounding box center [342, 409] width 229 height 26
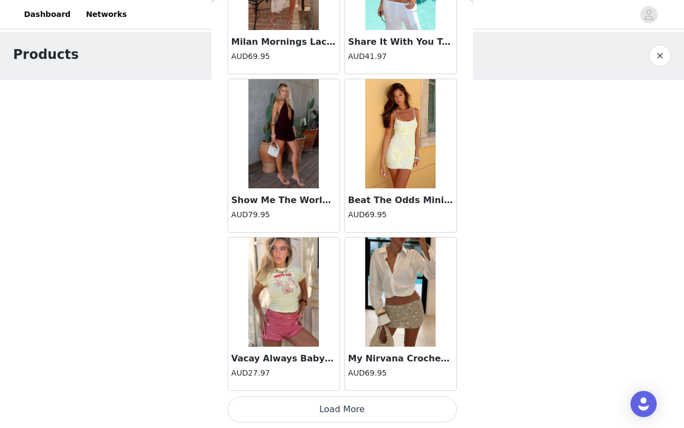
scroll to position [0, 0]
click at [333, 407] on button "Load More" at bounding box center [342, 409] width 229 height 26
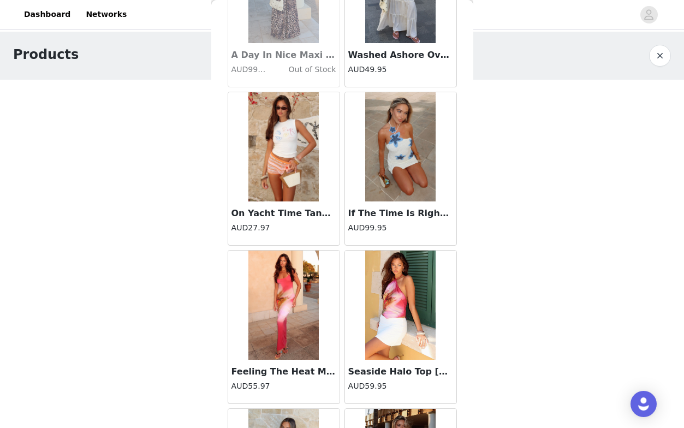
scroll to position [22306, 0]
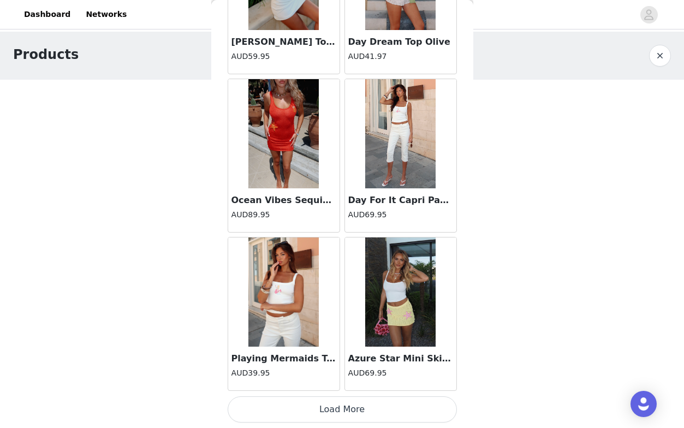
click at [333, 407] on button "Load More" at bounding box center [342, 409] width 229 height 26
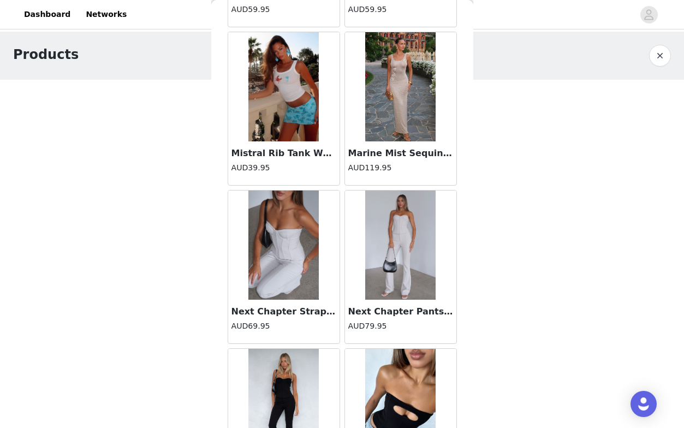
scroll to position [24708, 0]
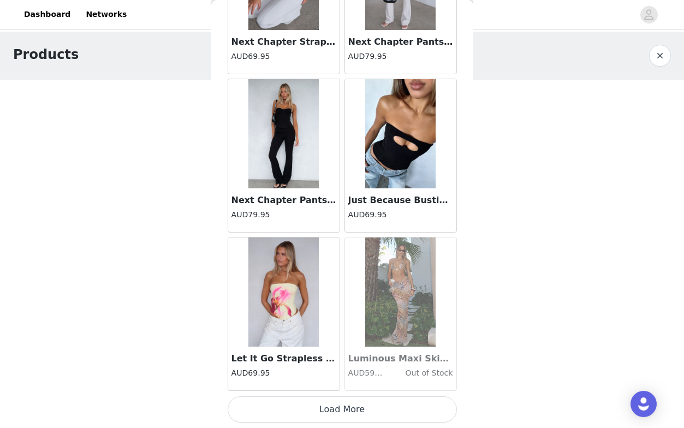
click at [333, 407] on button "Load More" at bounding box center [342, 409] width 229 height 26
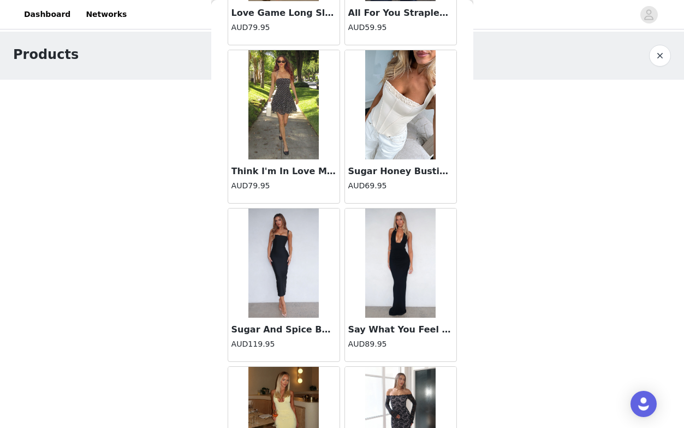
scroll to position [25797, 0]
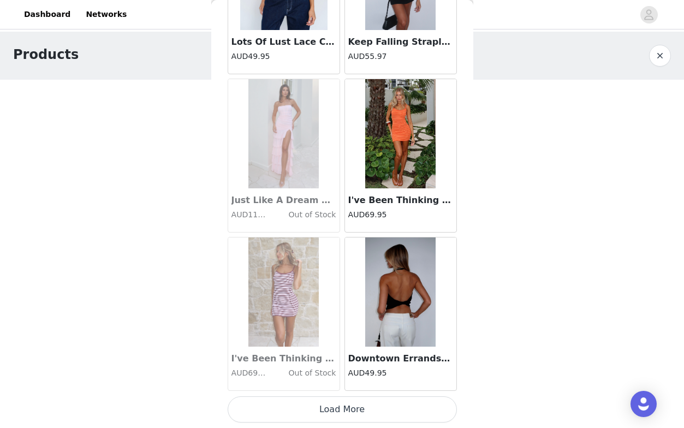
click at [333, 407] on button "Load More" at bounding box center [342, 409] width 229 height 26
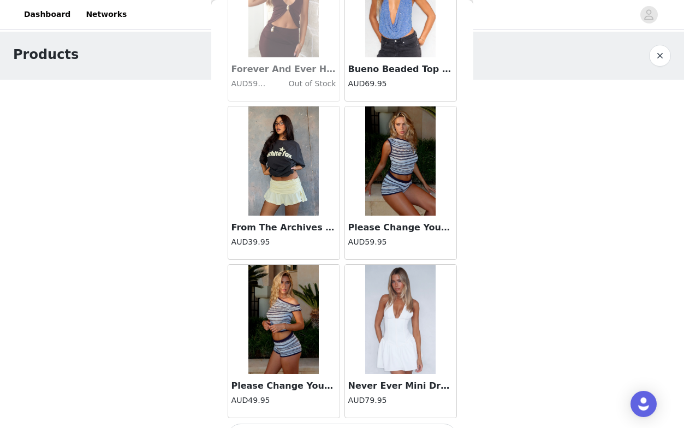
scroll to position [28117, 0]
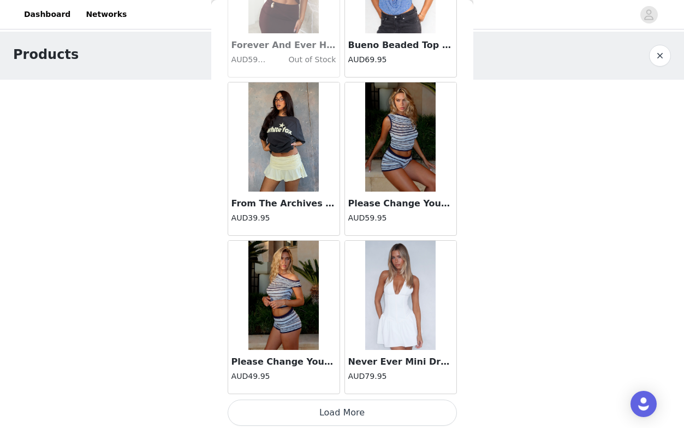
click at [350, 407] on button "Load More" at bounding box center [342, 412] width 229 height 26
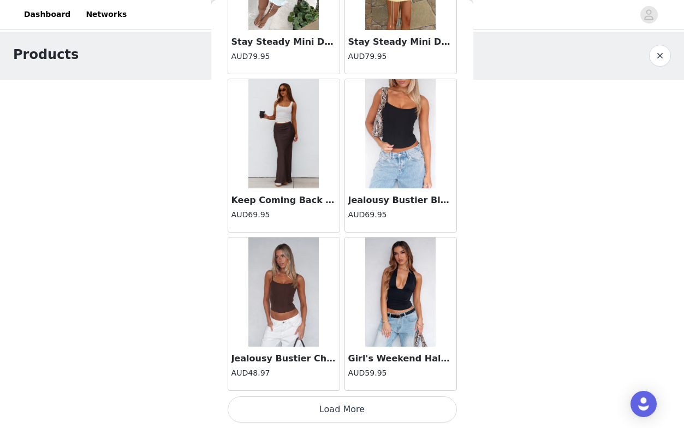
scroll to position [29724, 0]
click at [350, 407] on button "Load More" at bounding box center [342, 409] width 229 height 26
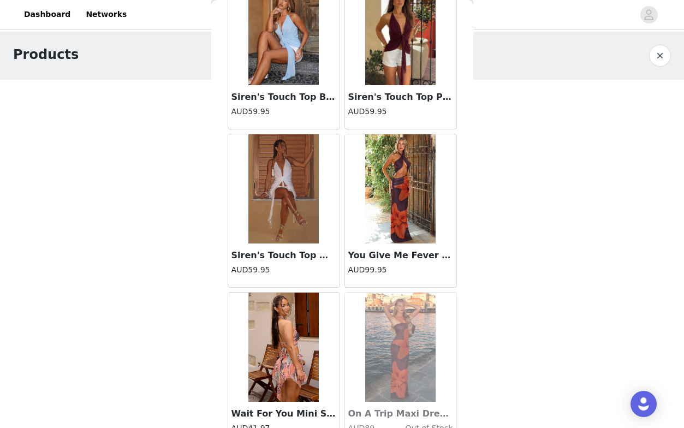
scroll to position [31093, 0]
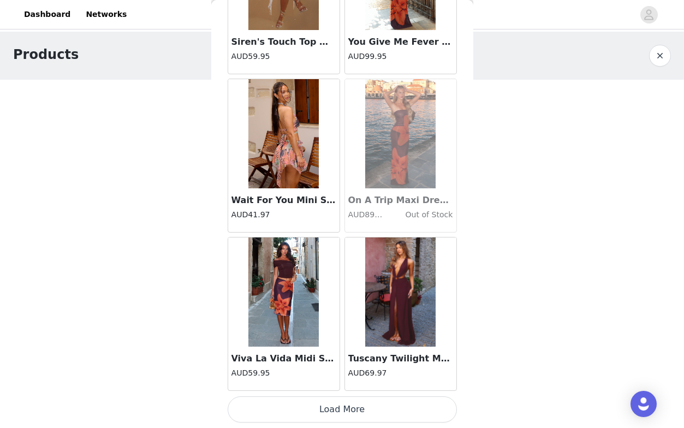
click at [349, 404] on button "Load More" at bounding box center [342, 409] width 229 height 26
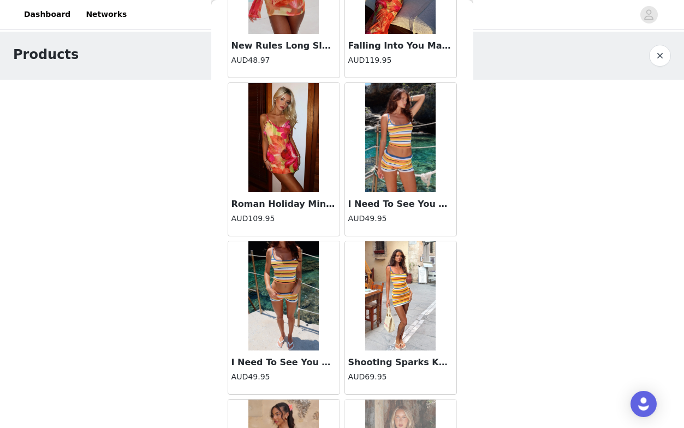
scroll to position [32569, 0]
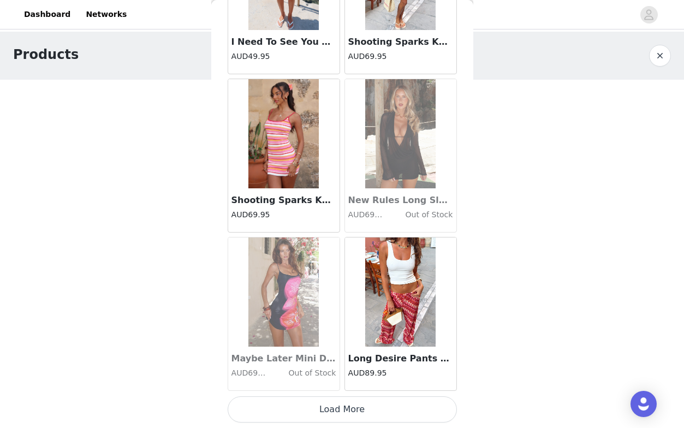
click at [349, 404] on button "Load More" at bounding box center [342, 409] width 229 height 26
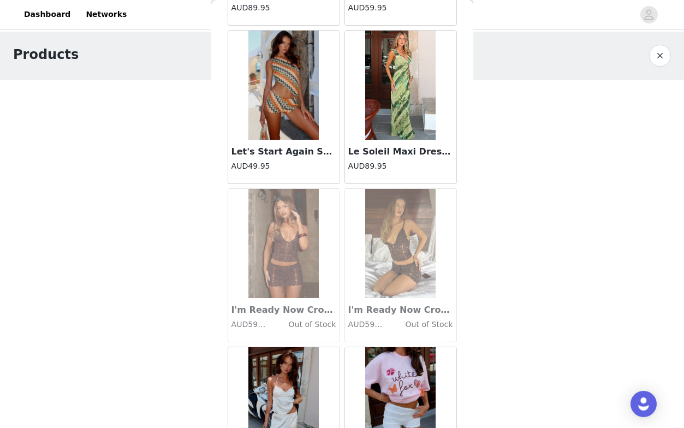
scroll to position [33413, 0]
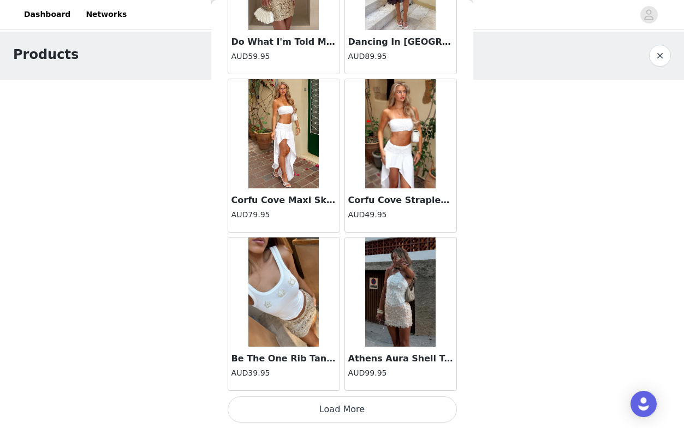
click at [349, 404] on button "Load More" at bounding box center [342, 409] width 229 height 26
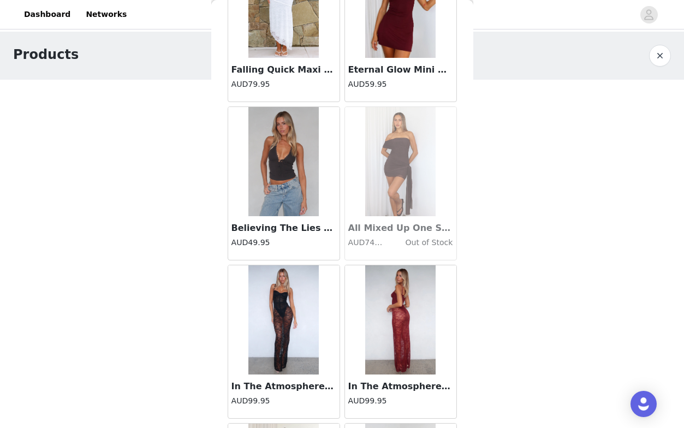
scroll to position [35529, 0]
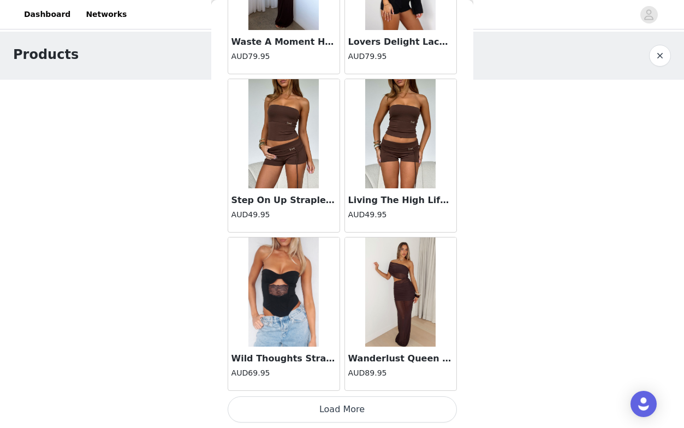
click at [349, 404] on button "Load More" at bounding box center [342, 409] width 229 height 26
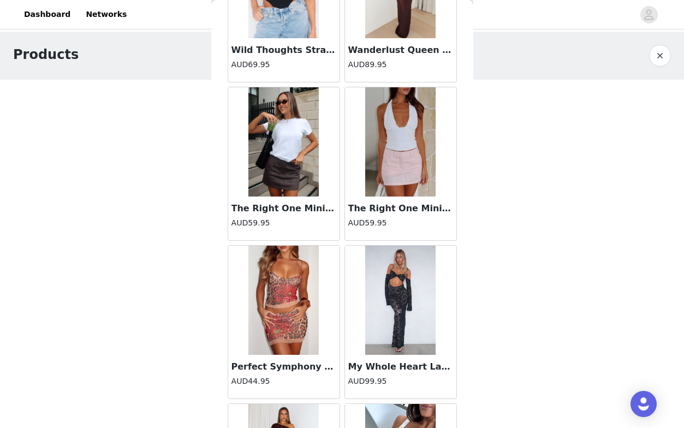
scroll to position [36550, 0]
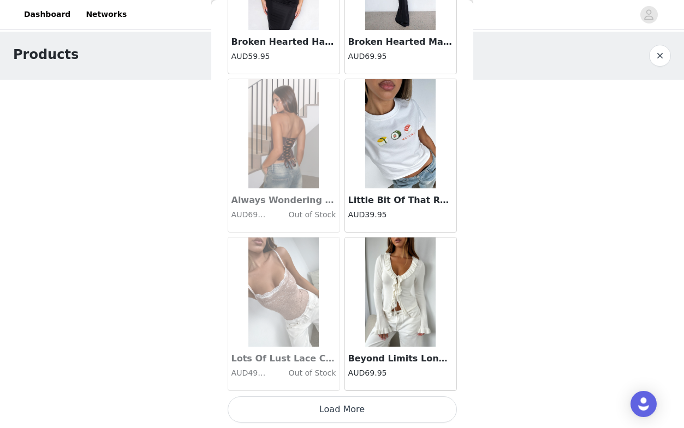
click at [349, 404] on button "Load More" at bounding box center [342, 409] width 229 height 26
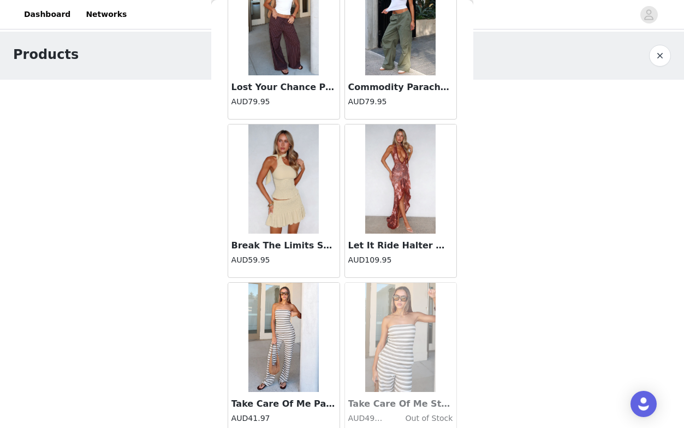
scroll to position [39200, 0]
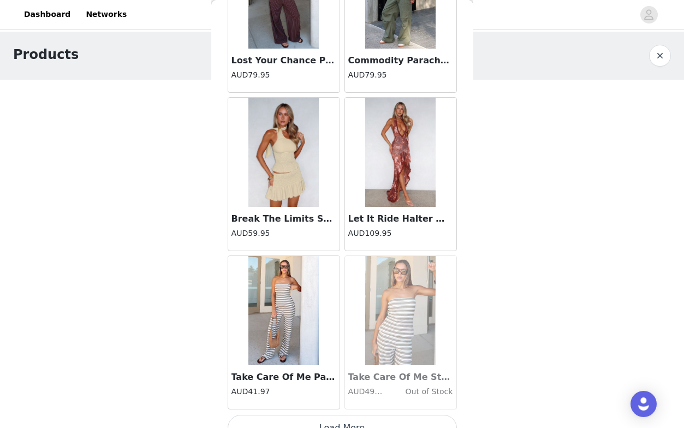
click at [344, 420] on button "Load More" at bounding box center [342, 428] width 229 height 26
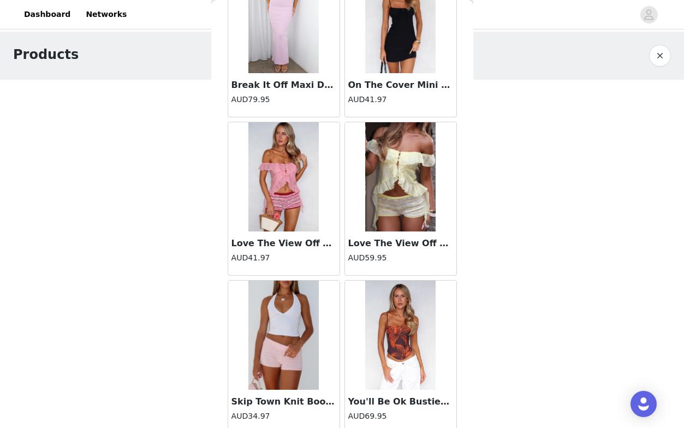
scroll to position [40322, 0]
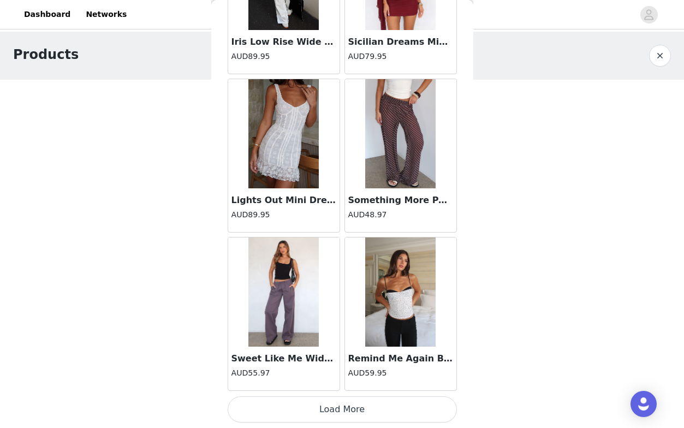
click at [344, 419] on button "Load More" at bounding box center [342, 409] width 229 height 26
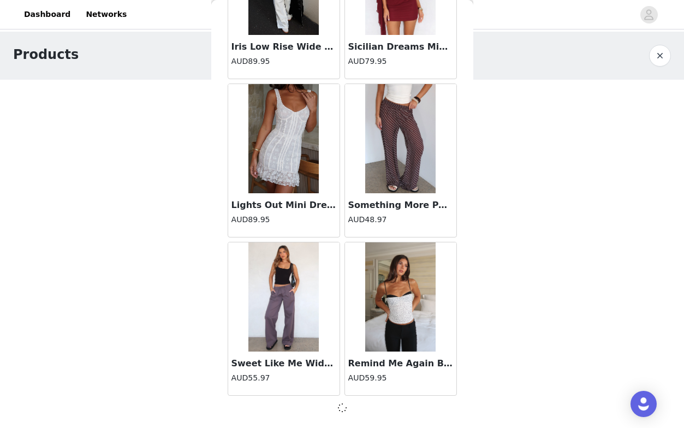
scroll to position [40796, 0]
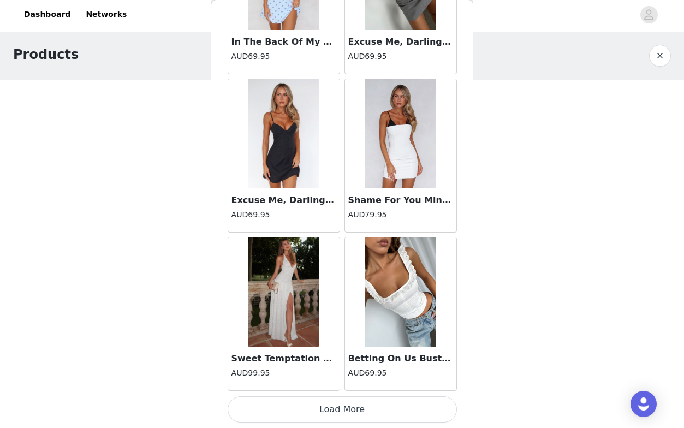
click at [341, 413] on button "Load More" at bounding box center [342, 409] width 229 height 26
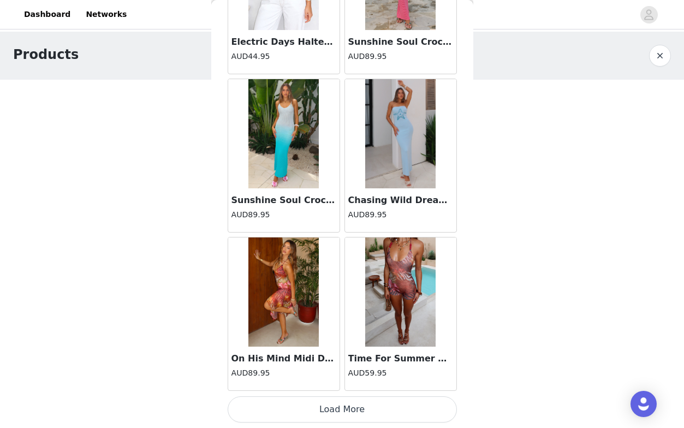
click at [341, 413] on button "Load More" at bounding box center [342, 409] width 229 height 26
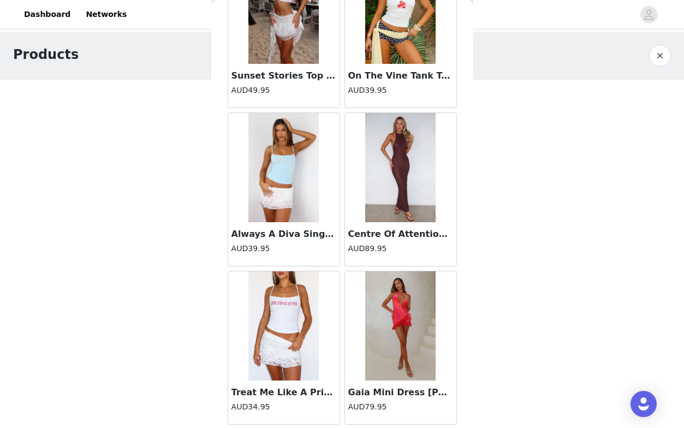
scroll to position [44785, 0]
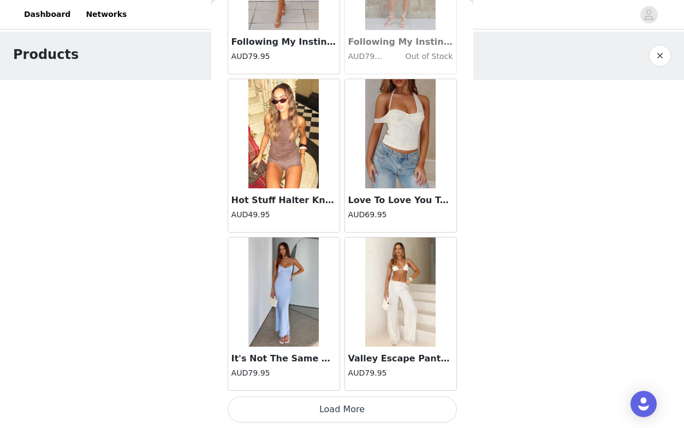
click at [341, 413] on button "Load More" at bounding box center [342, 409] width 229 height 26
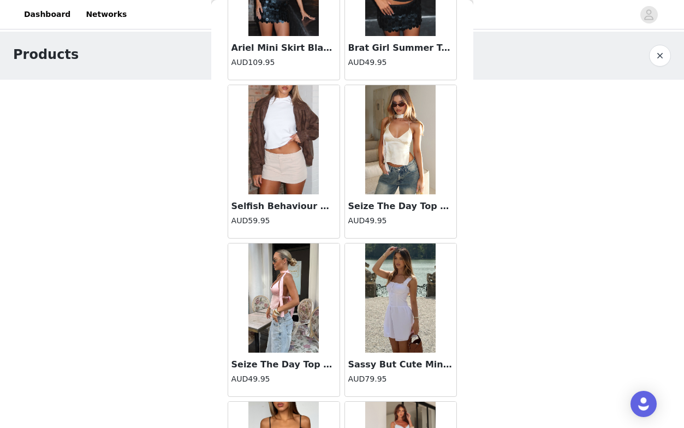
scroll to position [46967, 0]
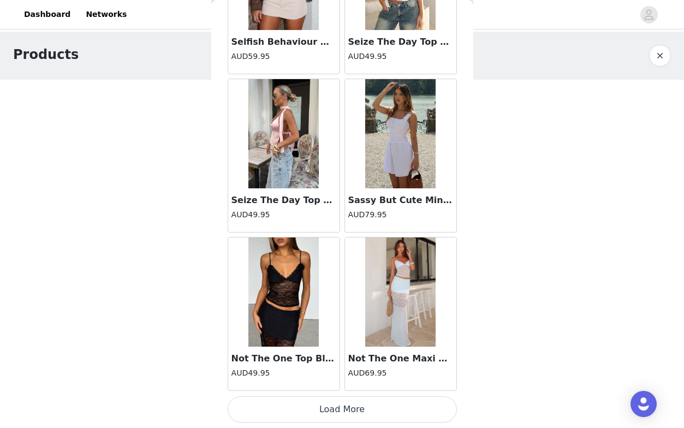
click at [341, 410] on button "Load More" at bounding box center [342, 409] width 229 height 26
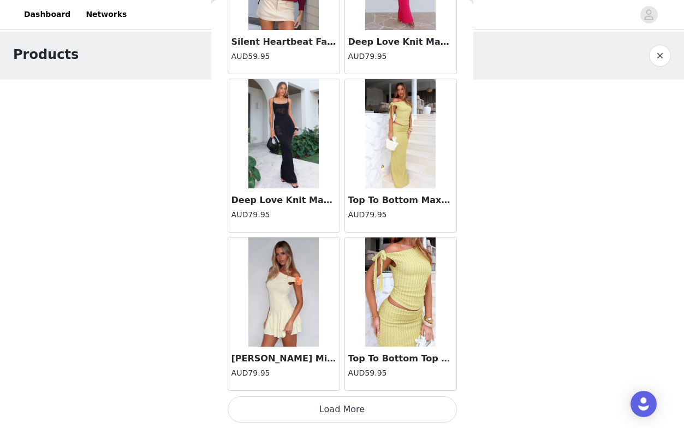
scroll to position [0, 0]
click at [350, 410] on button "Load More" at bounding box center [342, 409] width 229 height 26
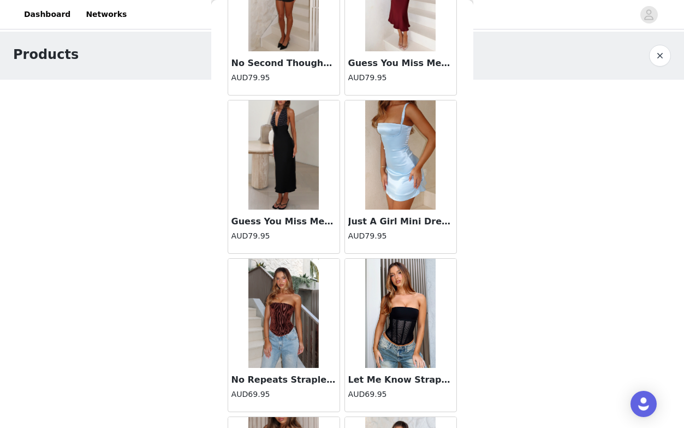
scroll to position [49486, 0]
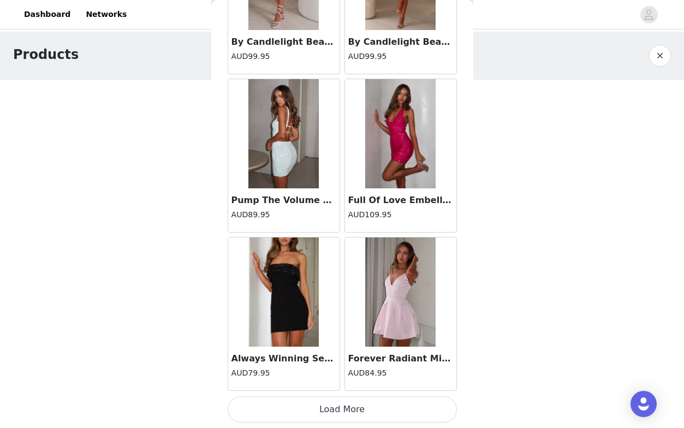
click at [350, 410] on button "Load More" at bounding box center [342, 409] width 229 height 26
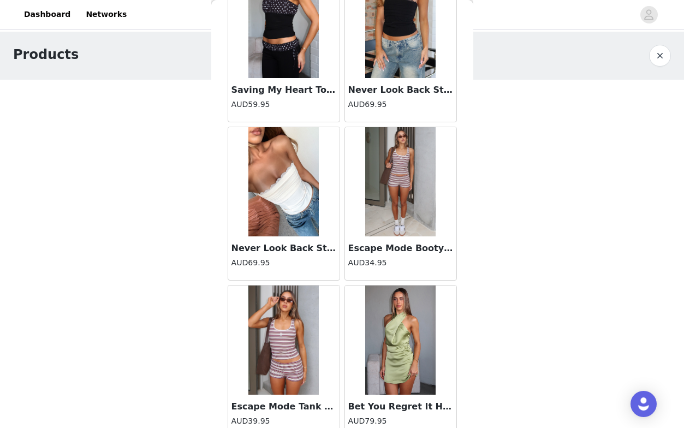
scroll to position [51835, 0]
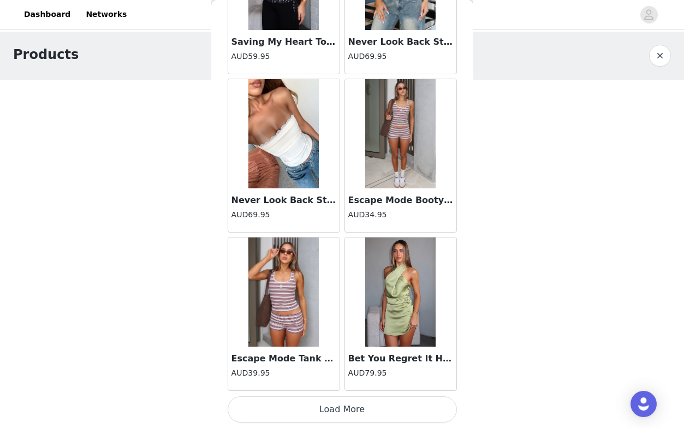
click at [350, 410] on button "Load More" at bounding box center [342, 409] width 229 height 26
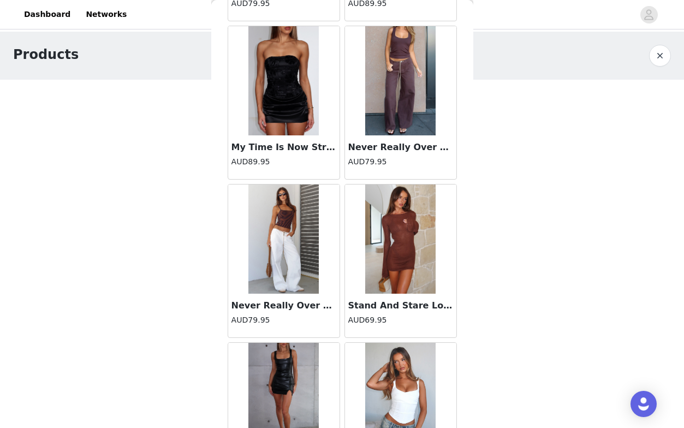
scroll to position [53038, 0]
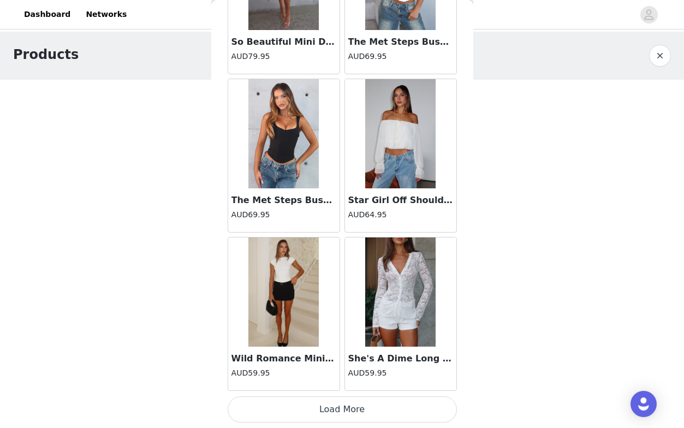
click at [349, 405] on button "Load More" at bounding box center [342, 409] width 229 height 26
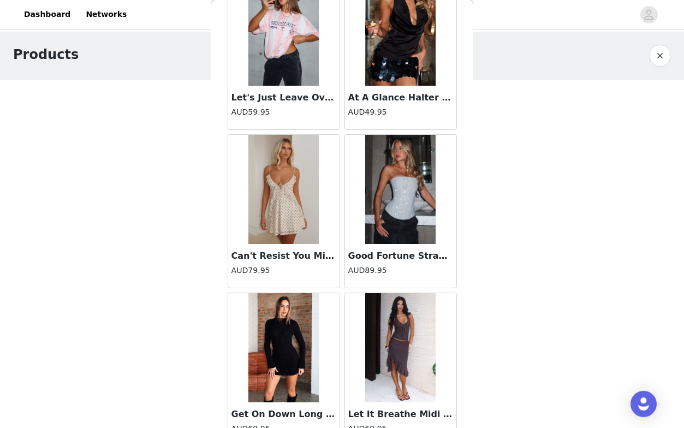
scroll to position [54197, 0]
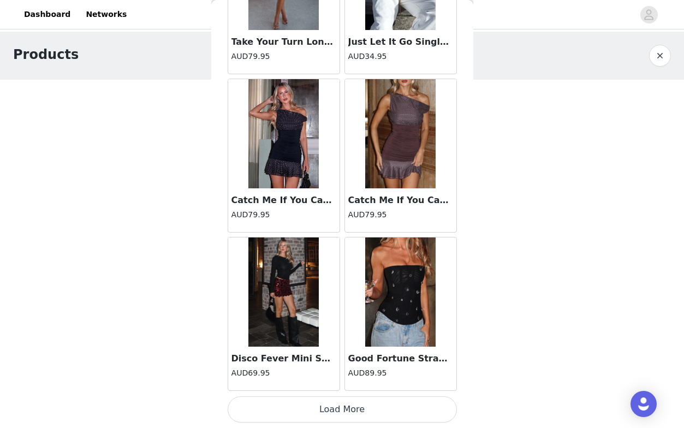
click at [349, 405] on button "Load More" at bounding box center [342, 409] width 229 height 26
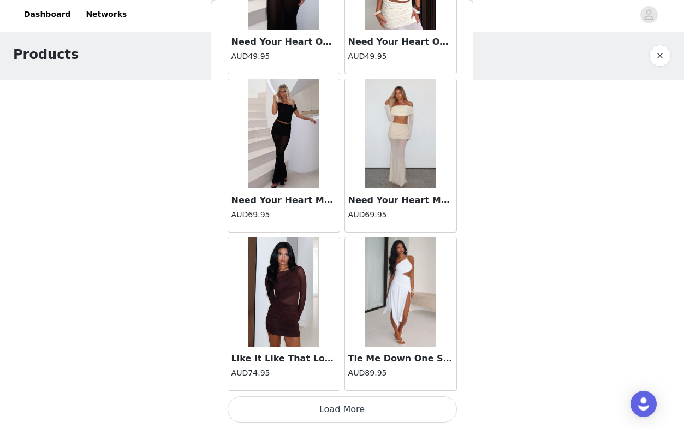
scroll to position [0, 0]
click at [349, 405] on button "Load More" at bounding box center [342, 409] width 229 height 26
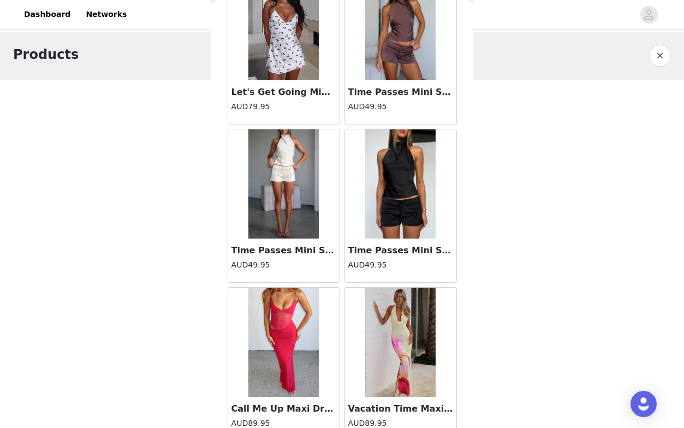
scroll to position [57386, 0]
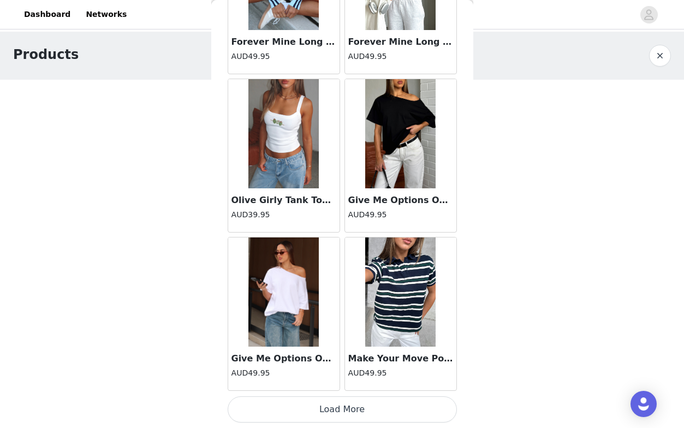
click at [349, 404] on button "Load More" at bounding box center [342, 409] width 229 height 26
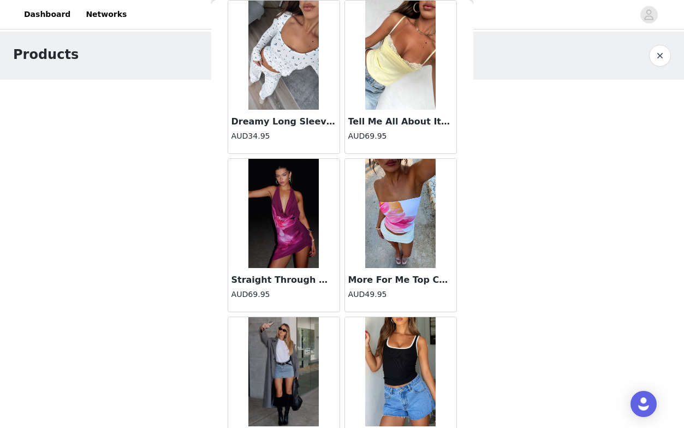
scroll to position [0, 0]
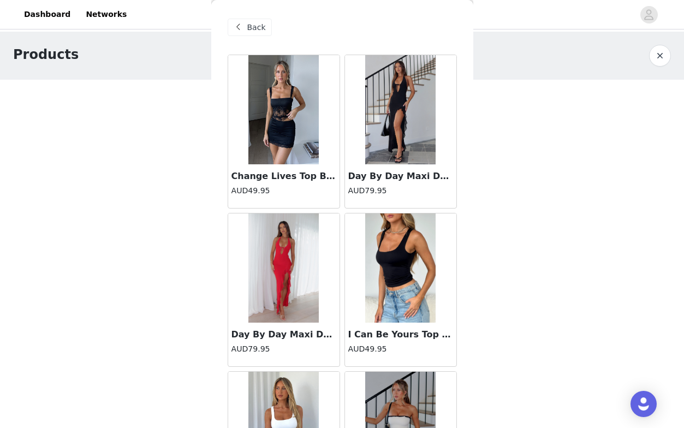
click at [252, 27] on span "Back" at bounding box center [256, 27] width 19 height 11
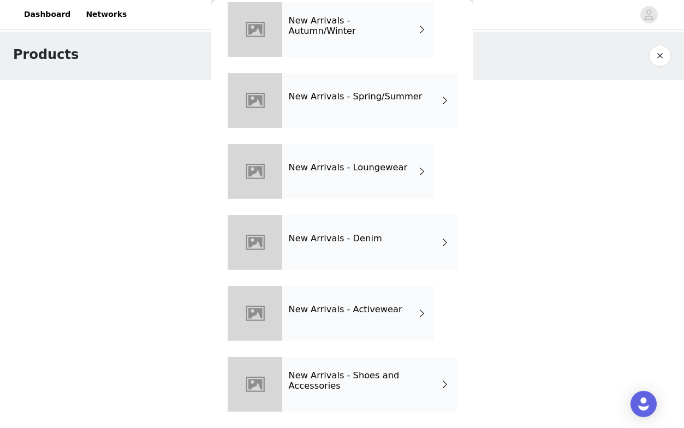
scroll to position [52, 0]
click at [407, 249] on div "New Arrivals - Denim" at bounding box center [369, 242] width 175 height 55
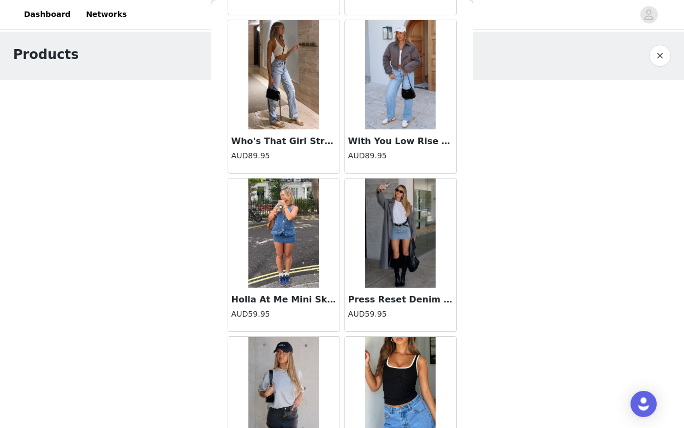
scroll to position [1096, 0]
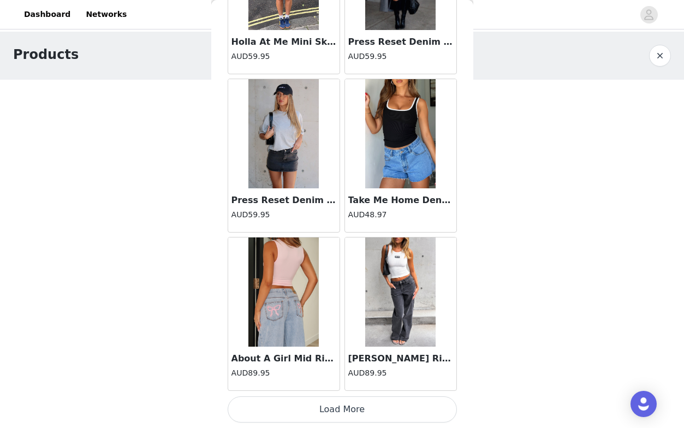
click at [322, 404] on button "Load More" at bounding box center [342, 409] width 229 height 26
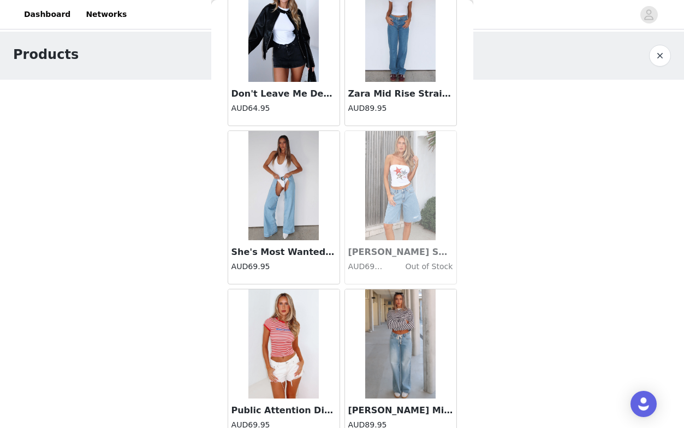
scroll to position [1982, 0]
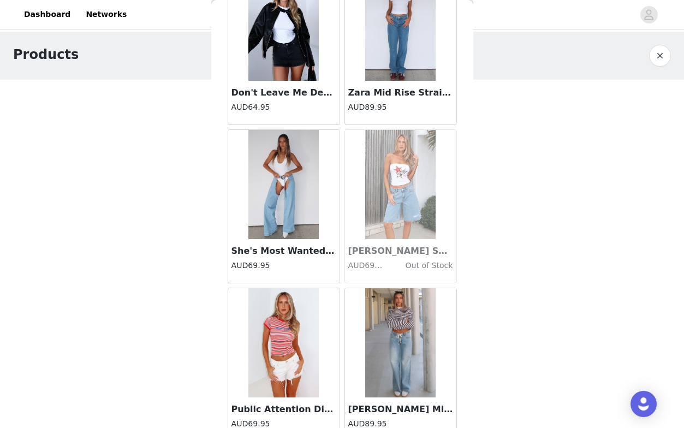
click at [410, 308] on img at bounding box center [400, 342] width 71 height 109
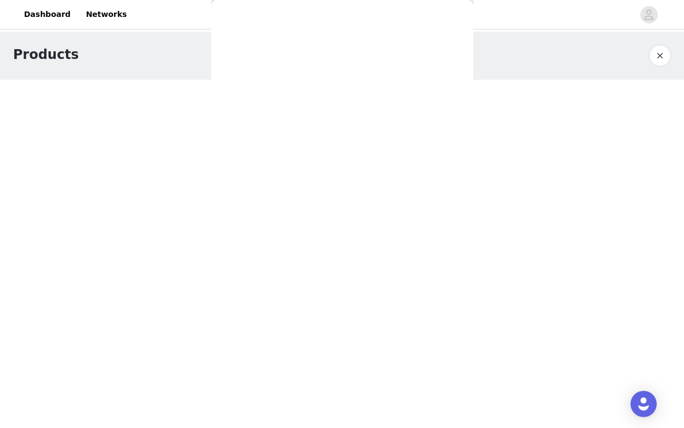
scroll to position [0, 0]
